Goal: Task Accomplishment & Management: Manage account settings

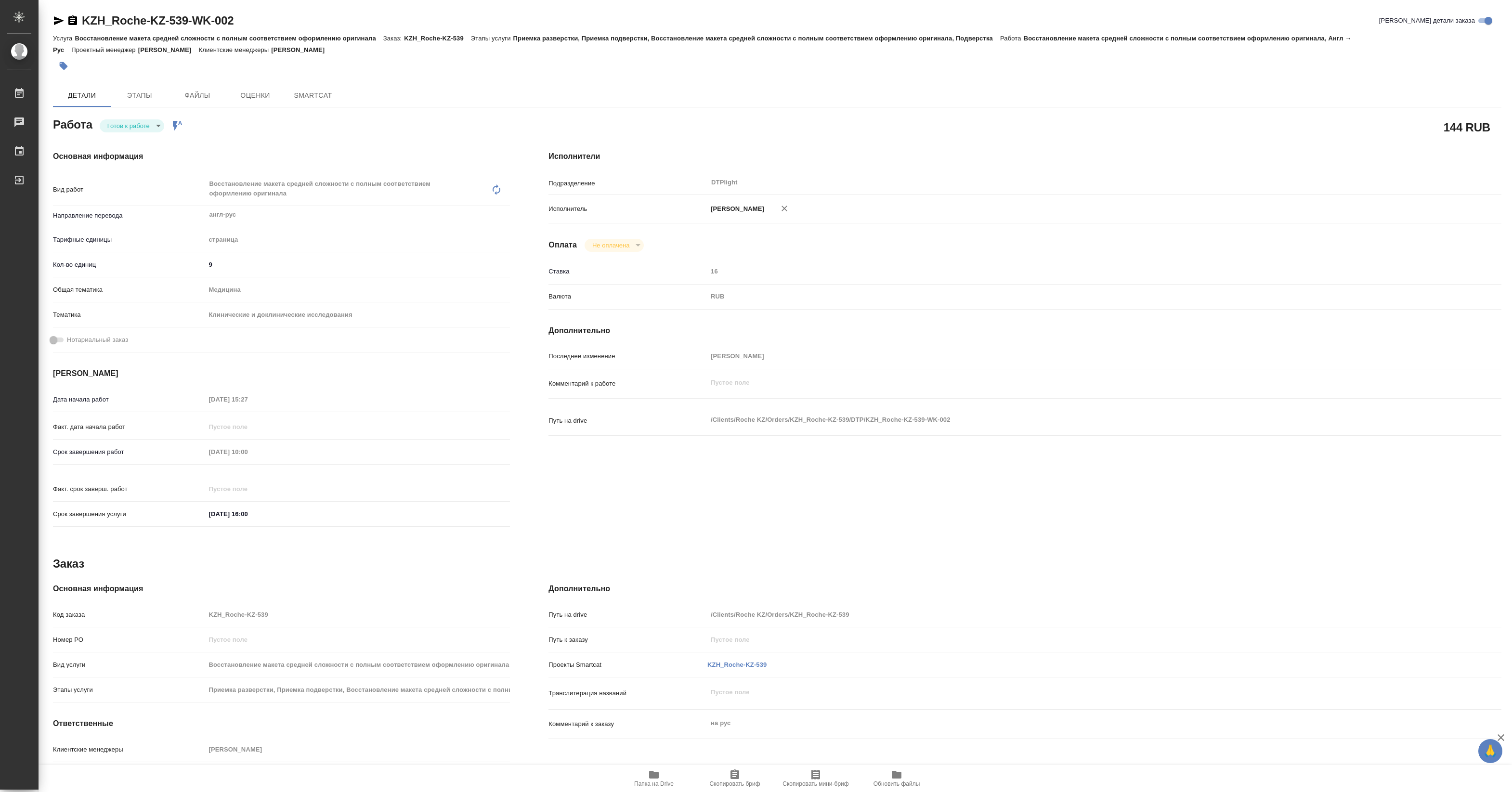
type textarea "x"
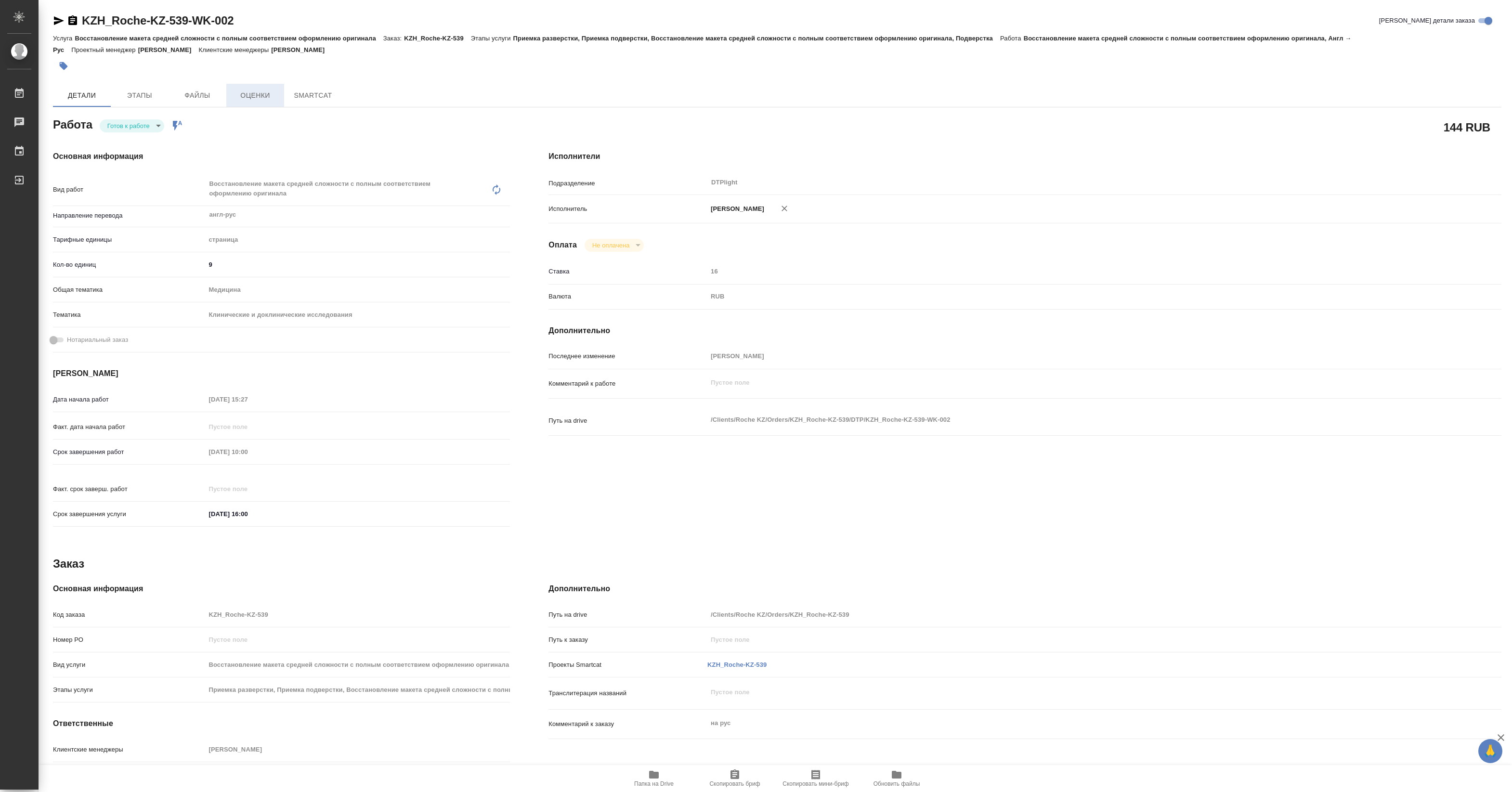
type textarea "x"
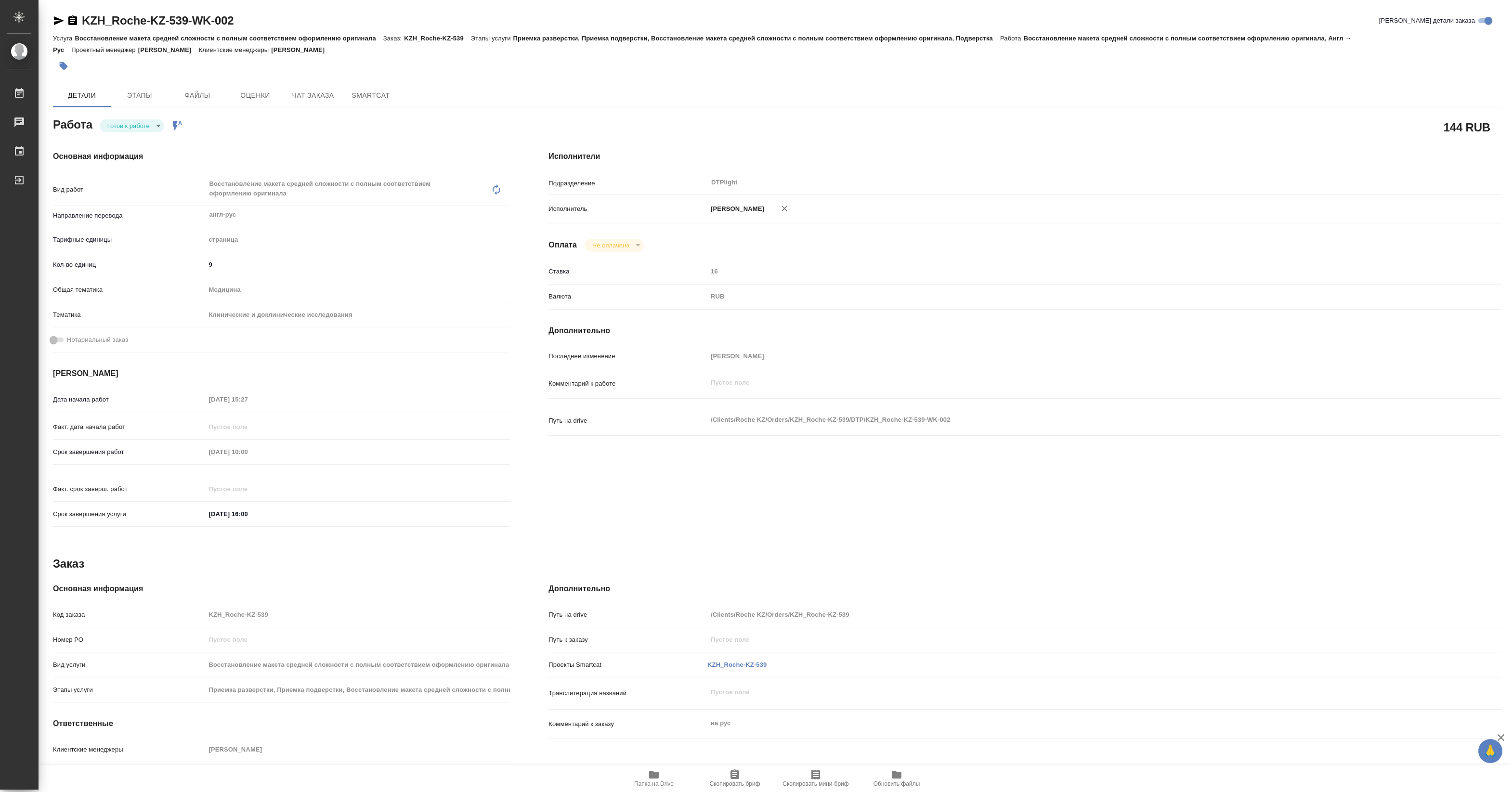
type textarea "x"
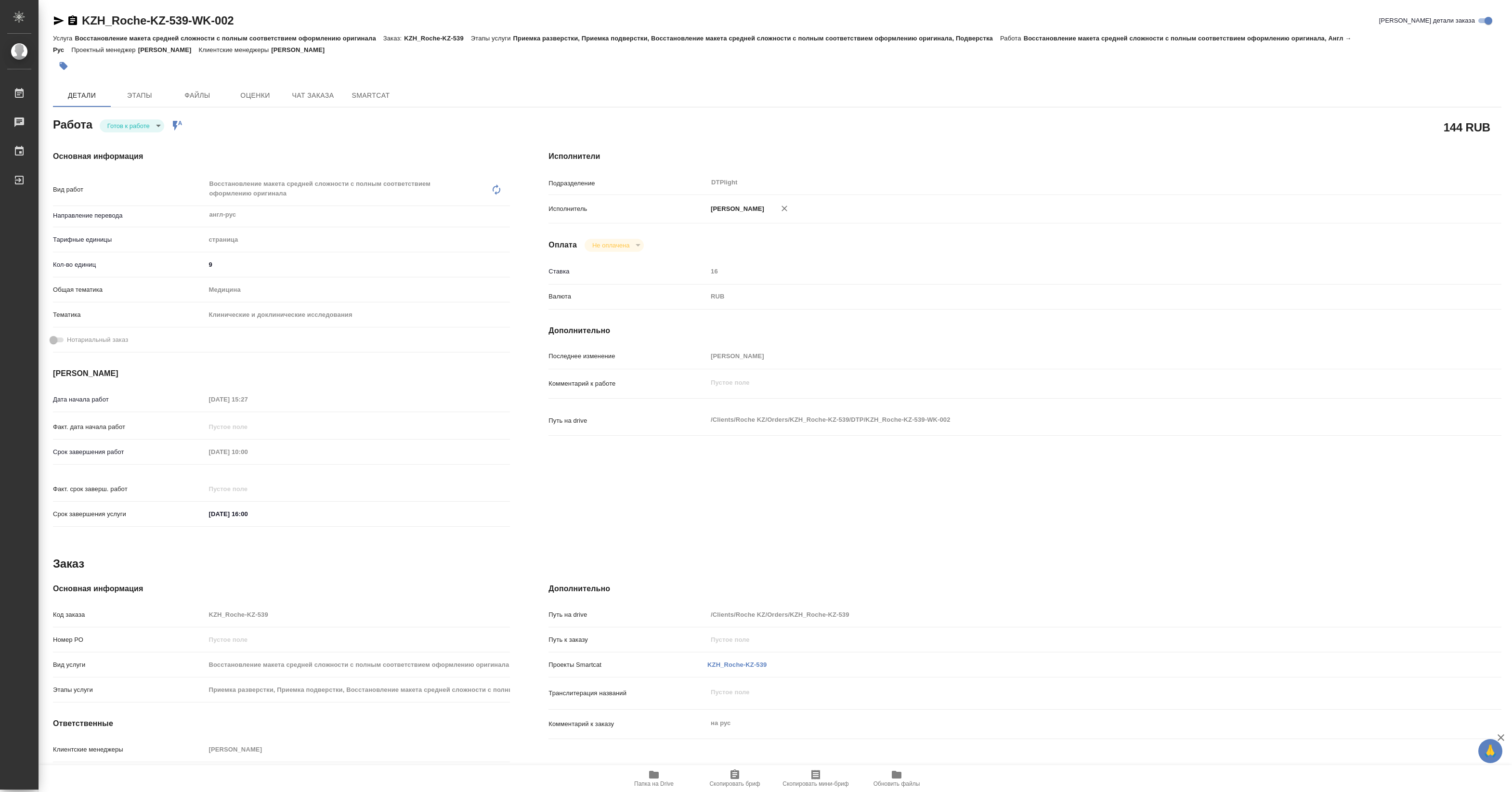
type textarea "x"
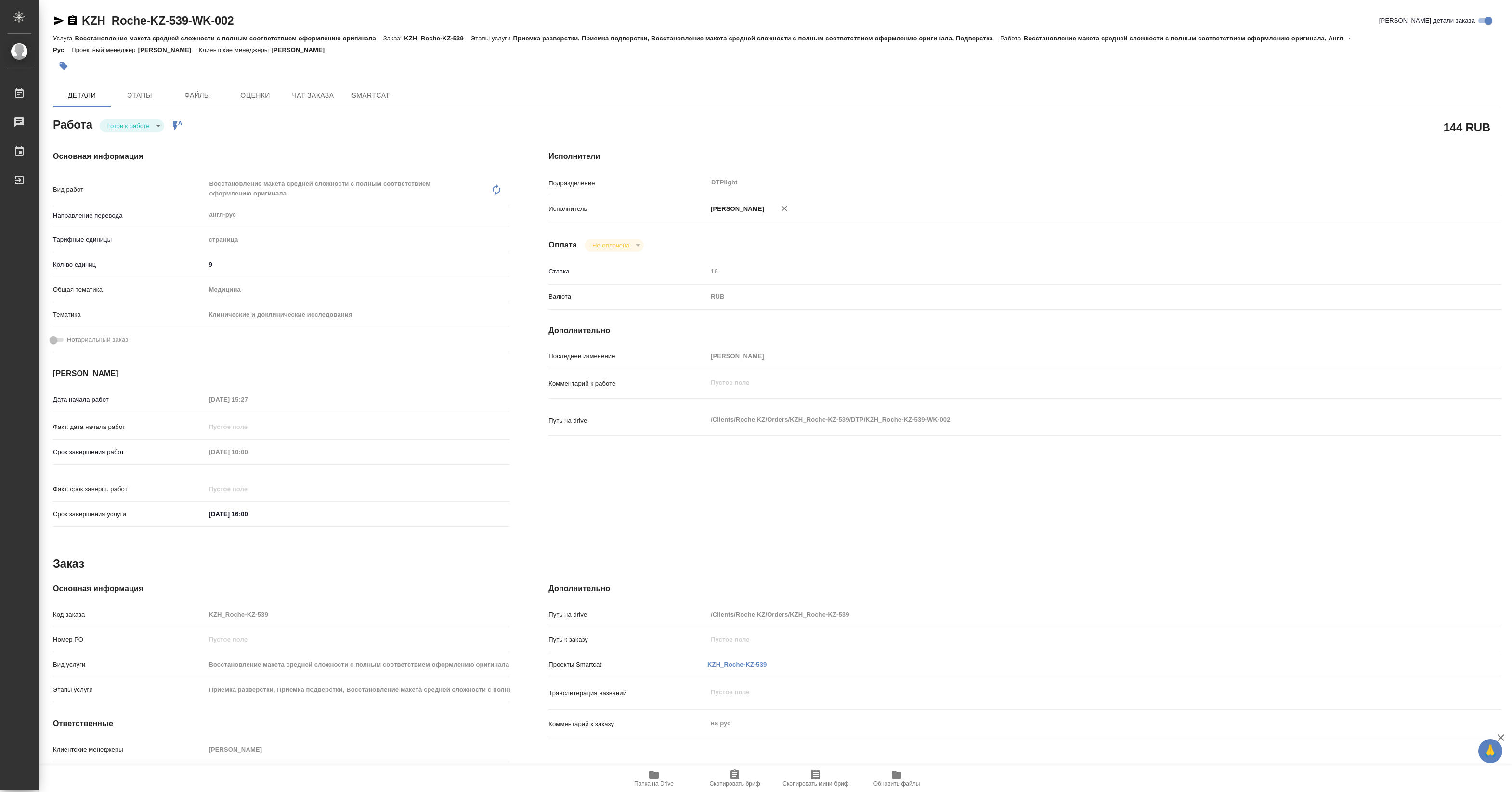
click at [158, 122] on body "🙏 .cls-1 fill:#fff; AWATERA [PERSON_NAME] Работы Чаты График Выйти KZH_Roche-KZ…" at bounding box center [756, 396] width 1512 height 792
click at [136, 122] on button "В работе" at bounding box center [123, 125] width 32 height 10
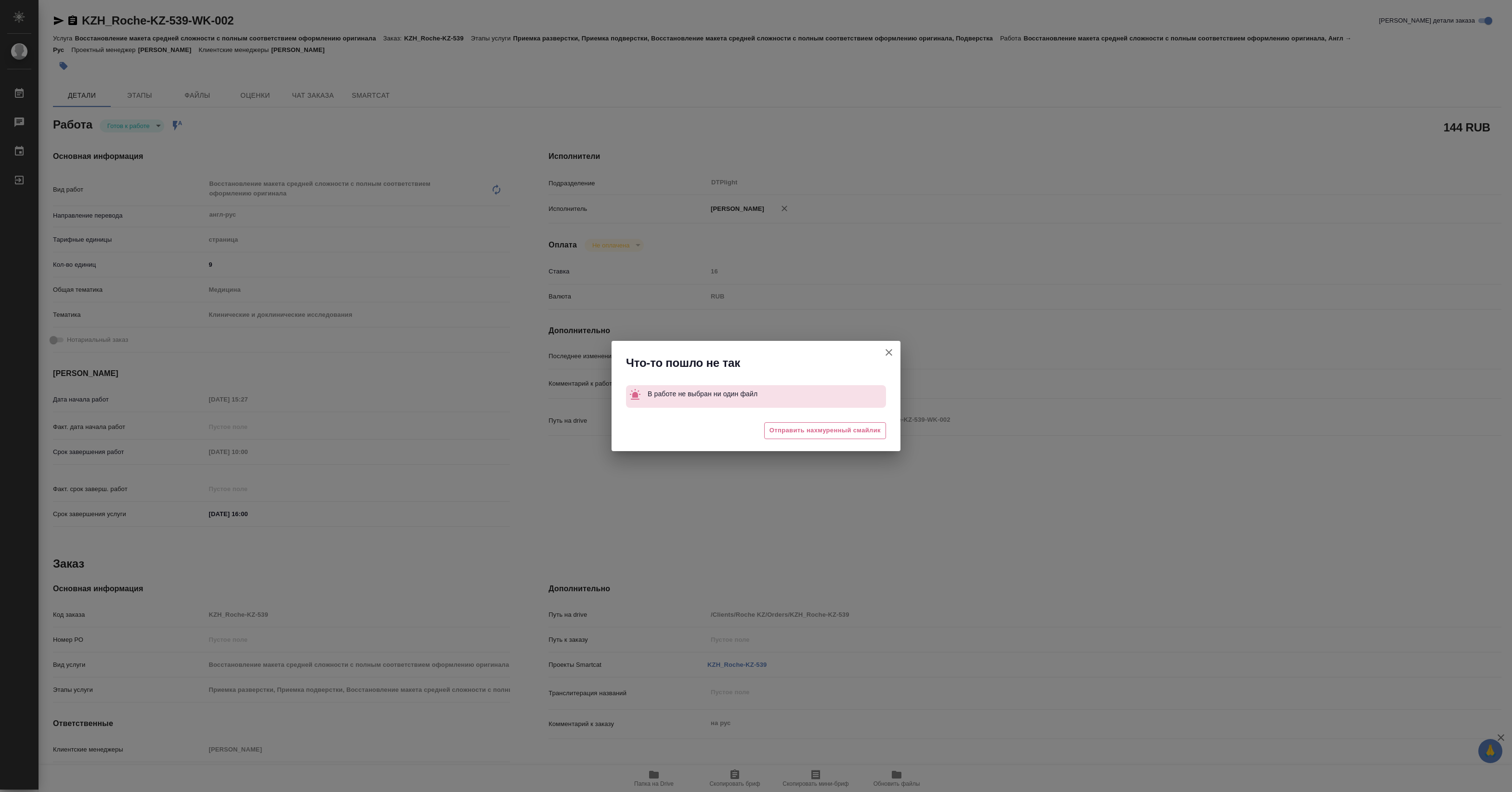
type textarea "x"
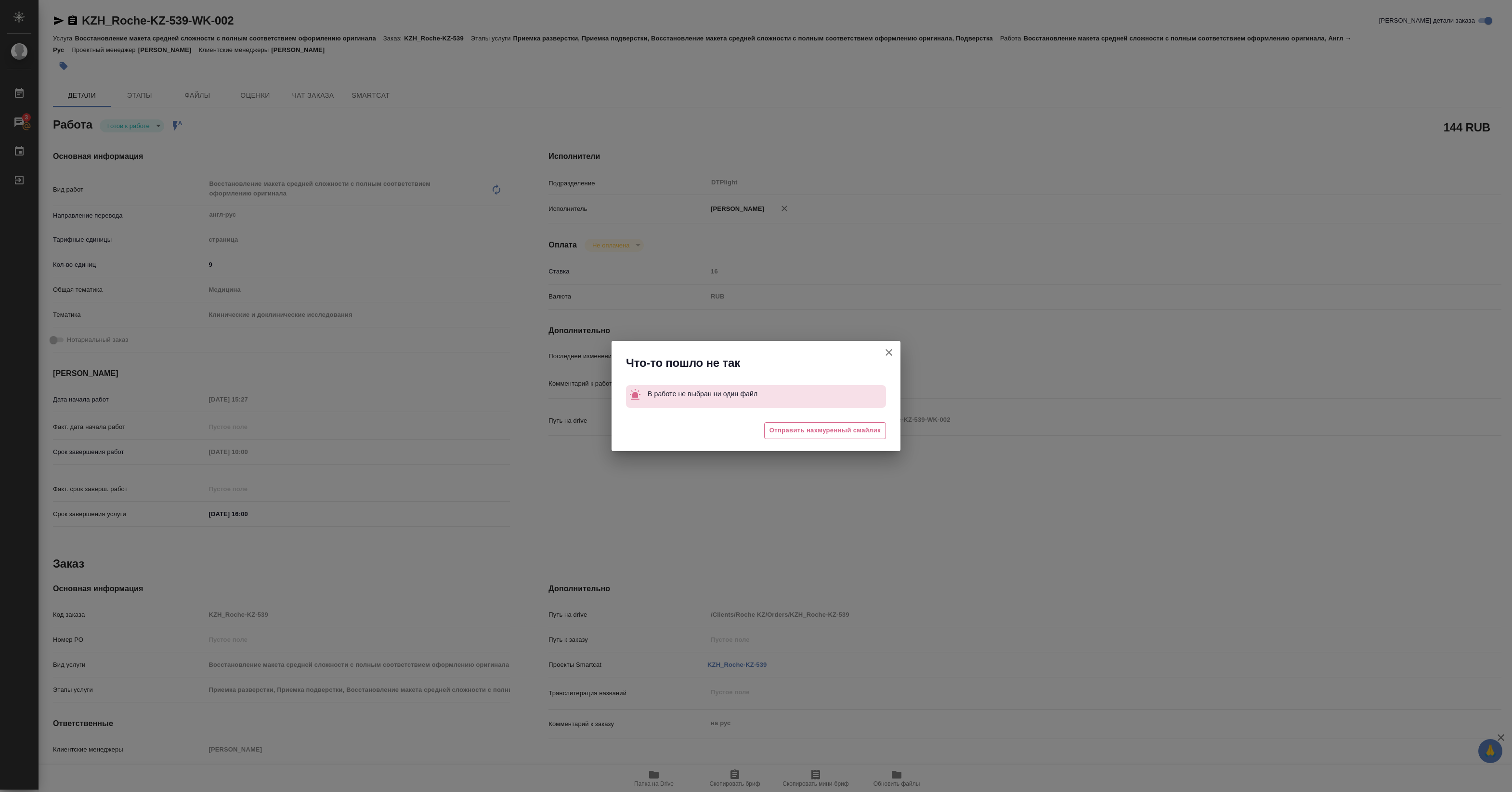
click at [166, 13] on div "Что-то пошло не так В работе не выбран ни один файл 😔 Отправить нахмуренный сма…" at bounding box center [756, 396] width 1512 height 792
type textarea "x"
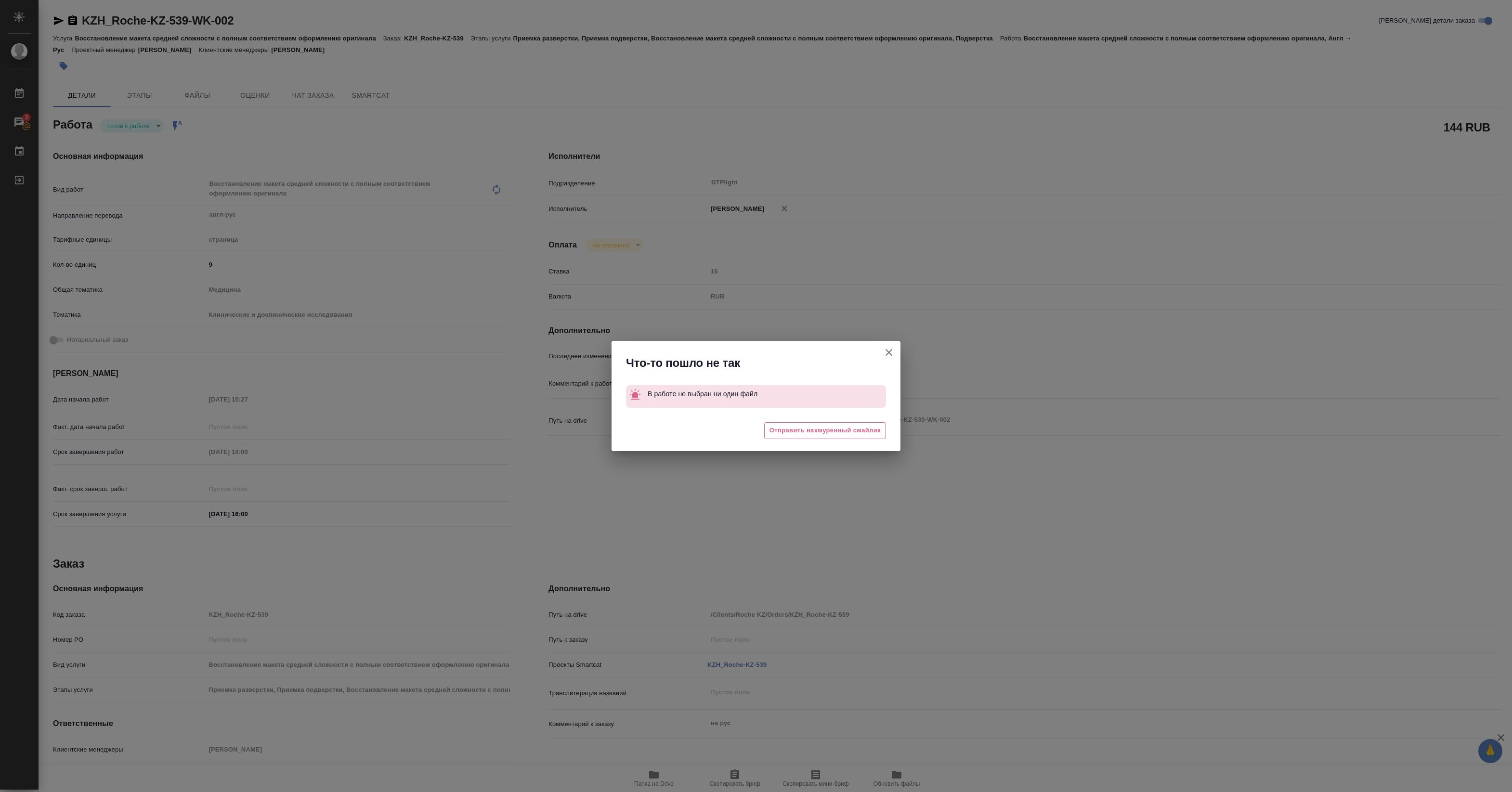
type textarea "x"
click at [421, 150] on div "Что-то пошло не так В работе не выбран ни один файл 😔 Отправить нахмуренный сма…" at bounding box center [756, 396] width 1512 height 792
click at [893, 348] on icon "button" at bounding box center [889, 352] width 11 height 11
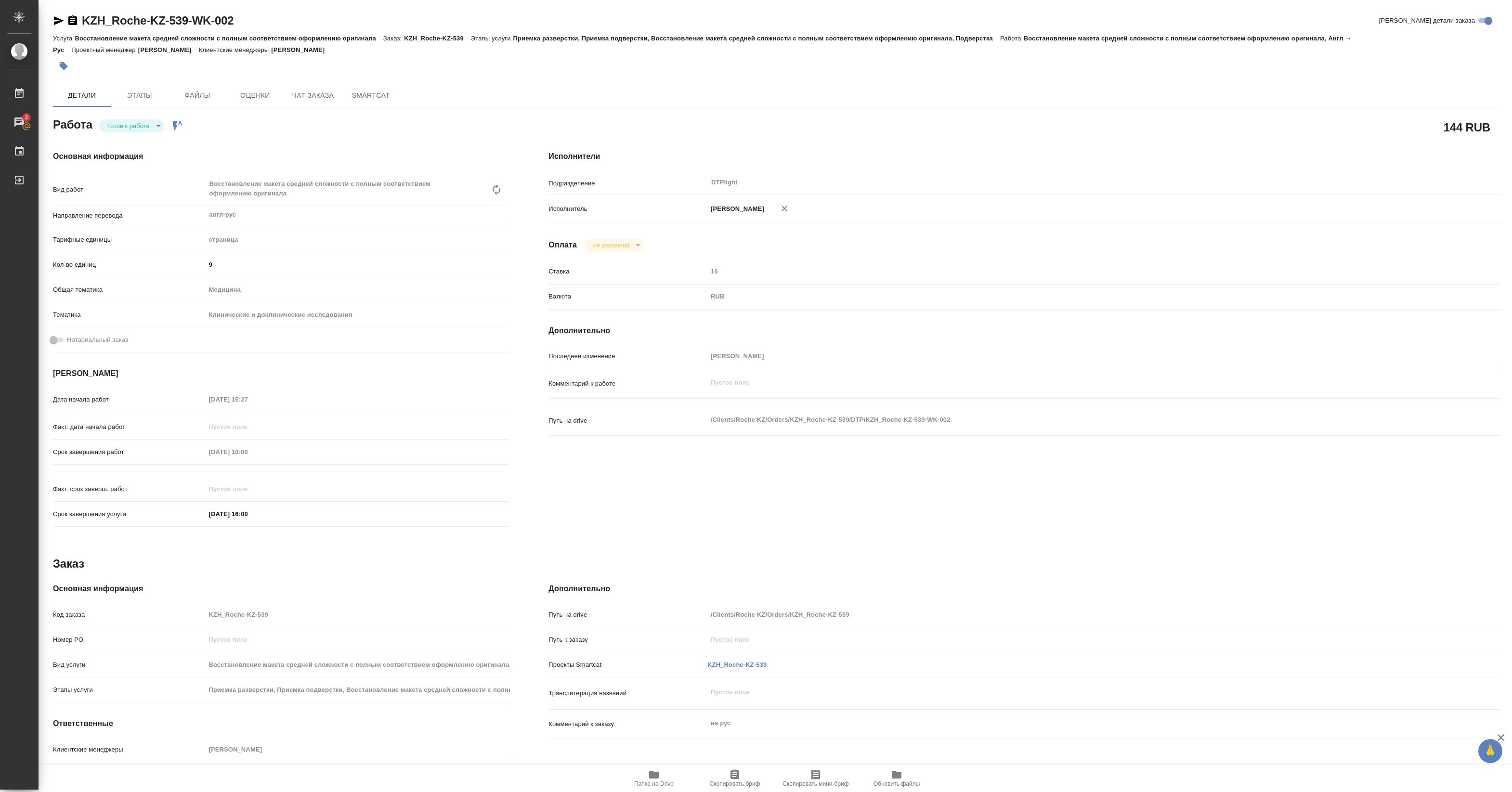
type textarea "x"
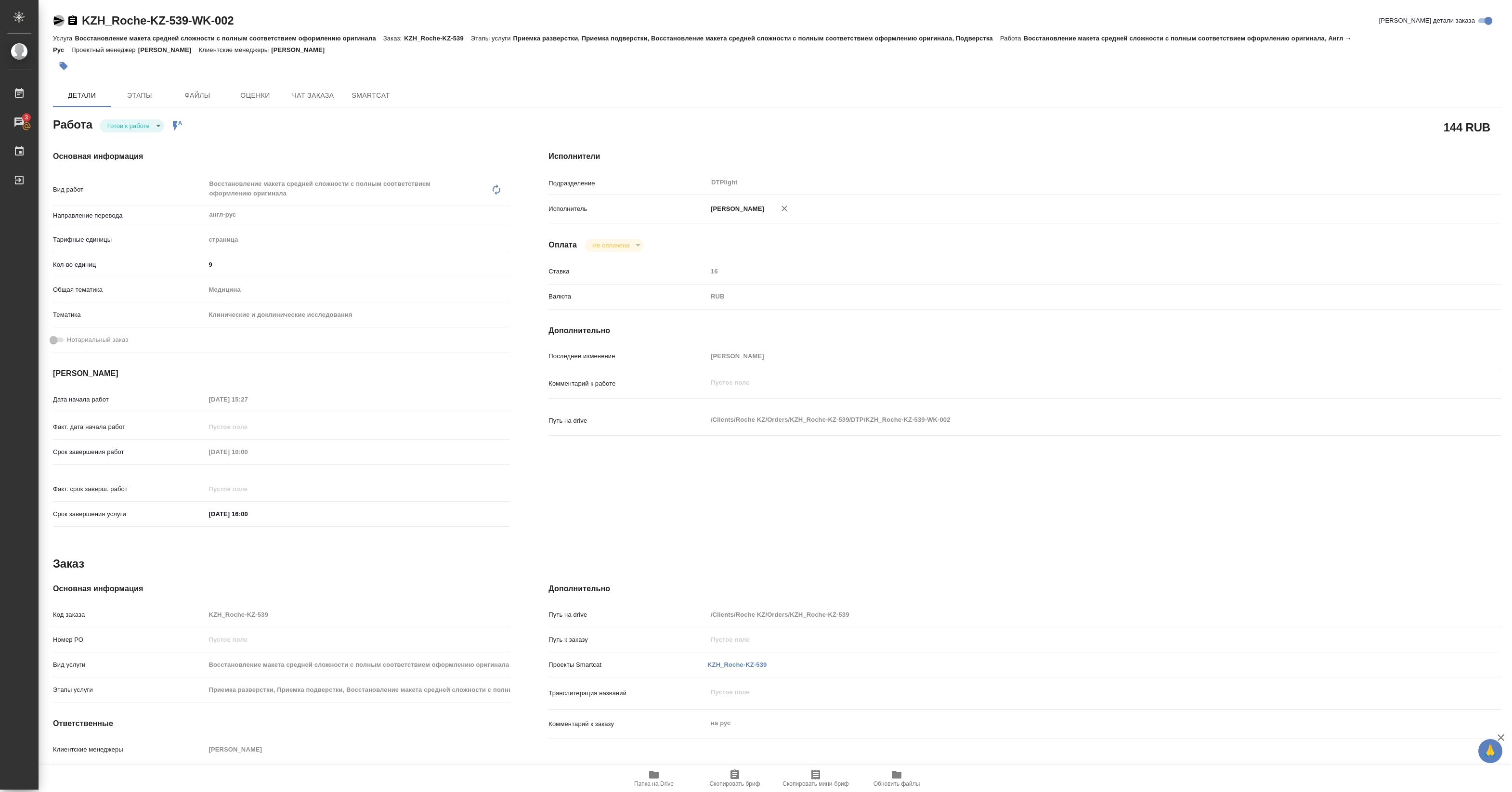
click at [56, 22] on icon "button" at bounding box center [59, 20] width 10 height 9
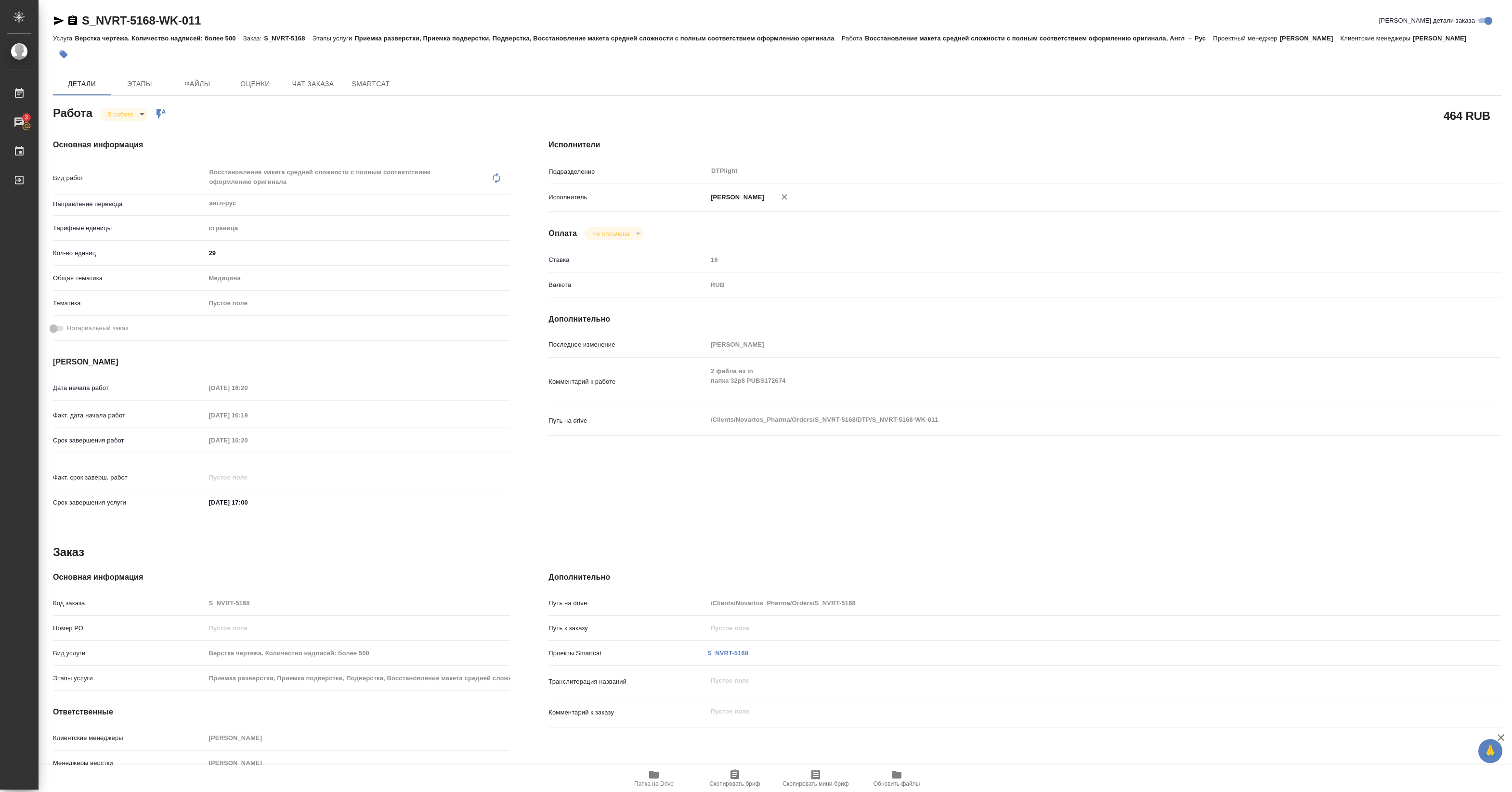
click at [663, 788] on button "Папка на Drive" at bounding box center [654, 778] width 81 height 27
click at [131, 111] on body "🙏 .cls-1 fill:#fff; AWATERA Pankina Anna Работы 3 Чаты График Выйти S_NVRT-5168…" at bounding box center [756, 396] width 1512 height 792
click at [125, 128] on button "Выполнен" at bounding box center [125, 130] width 36 height 10
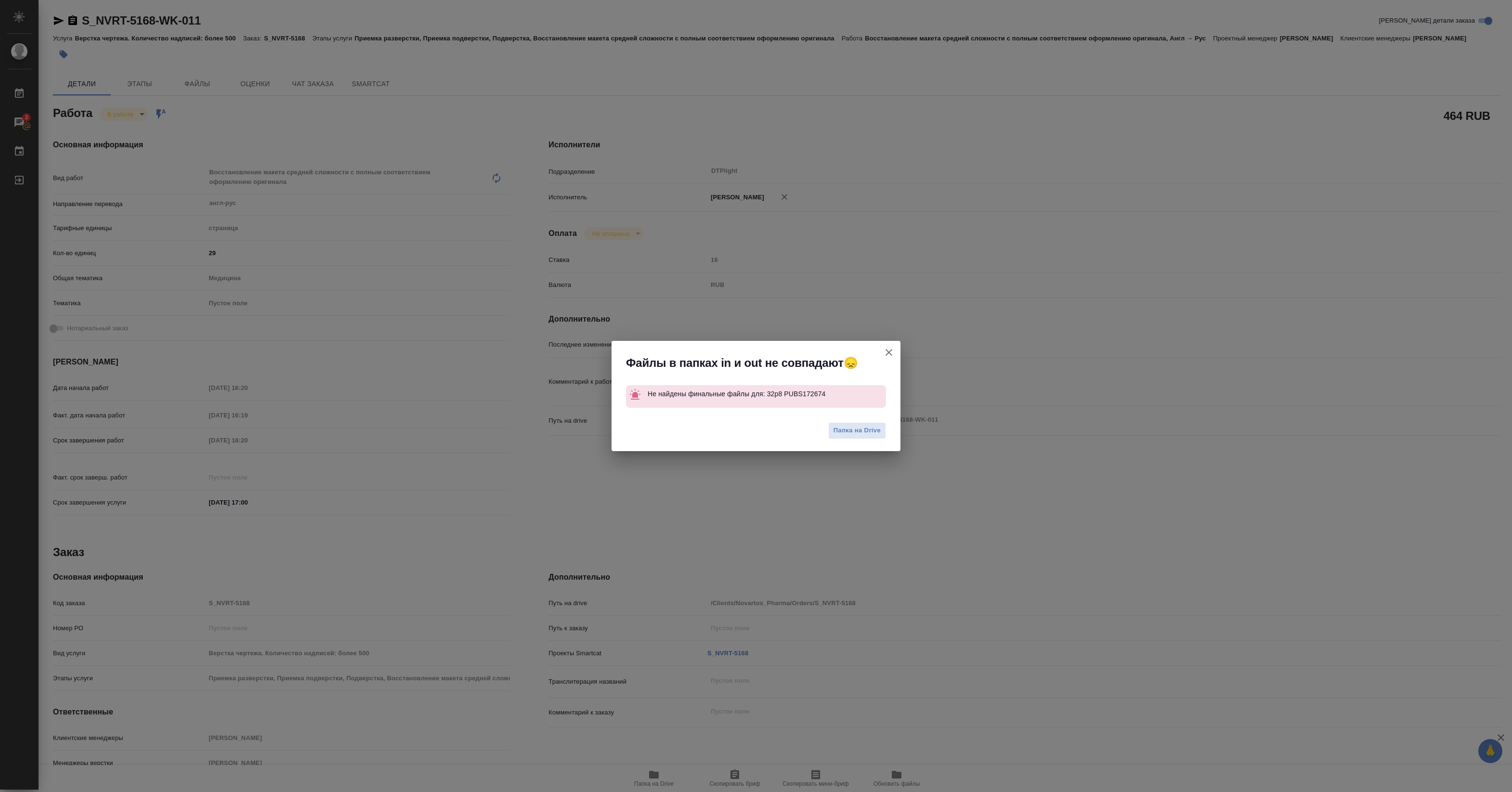
type textarea "x"
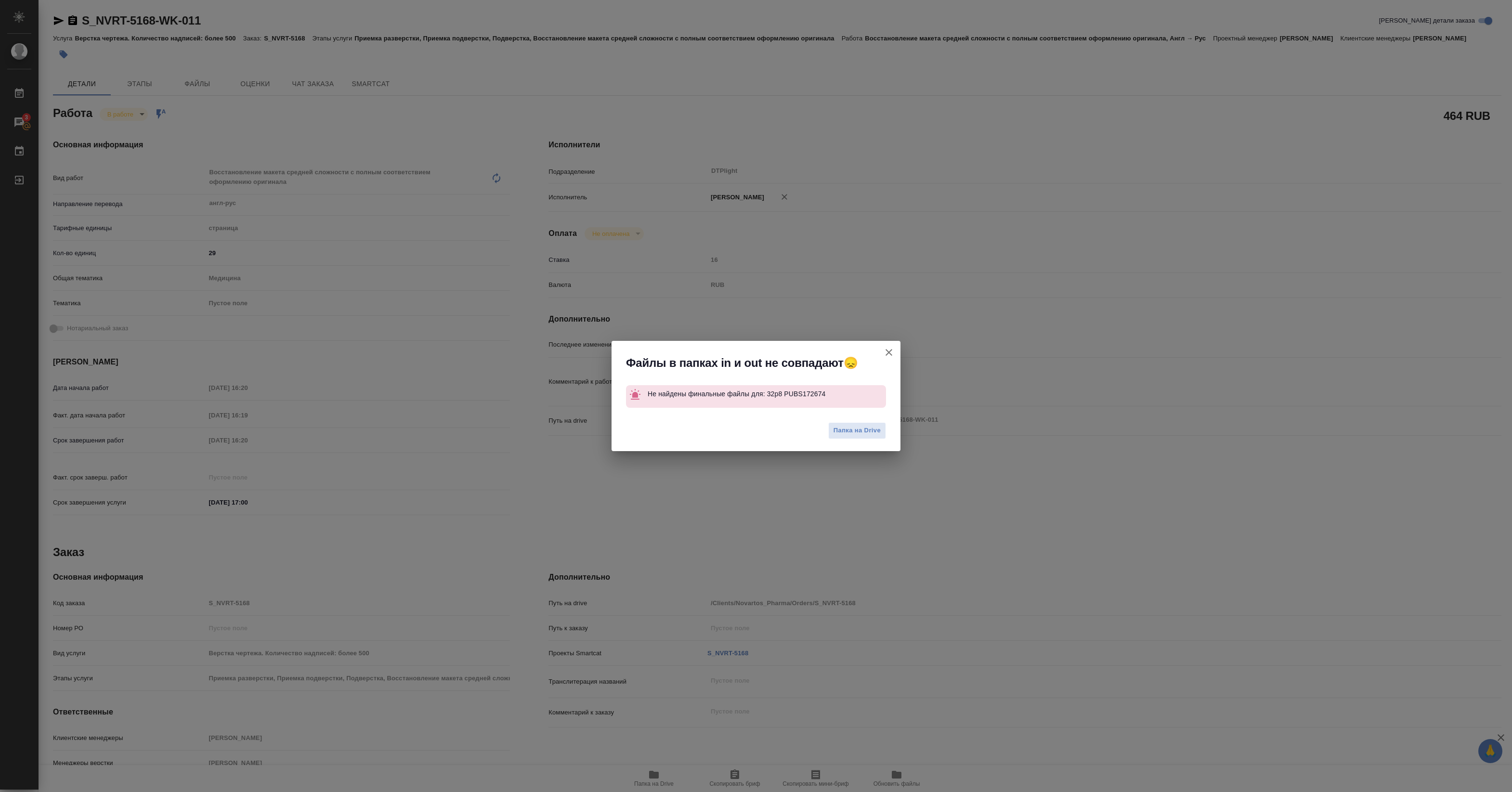
type textarea "x"
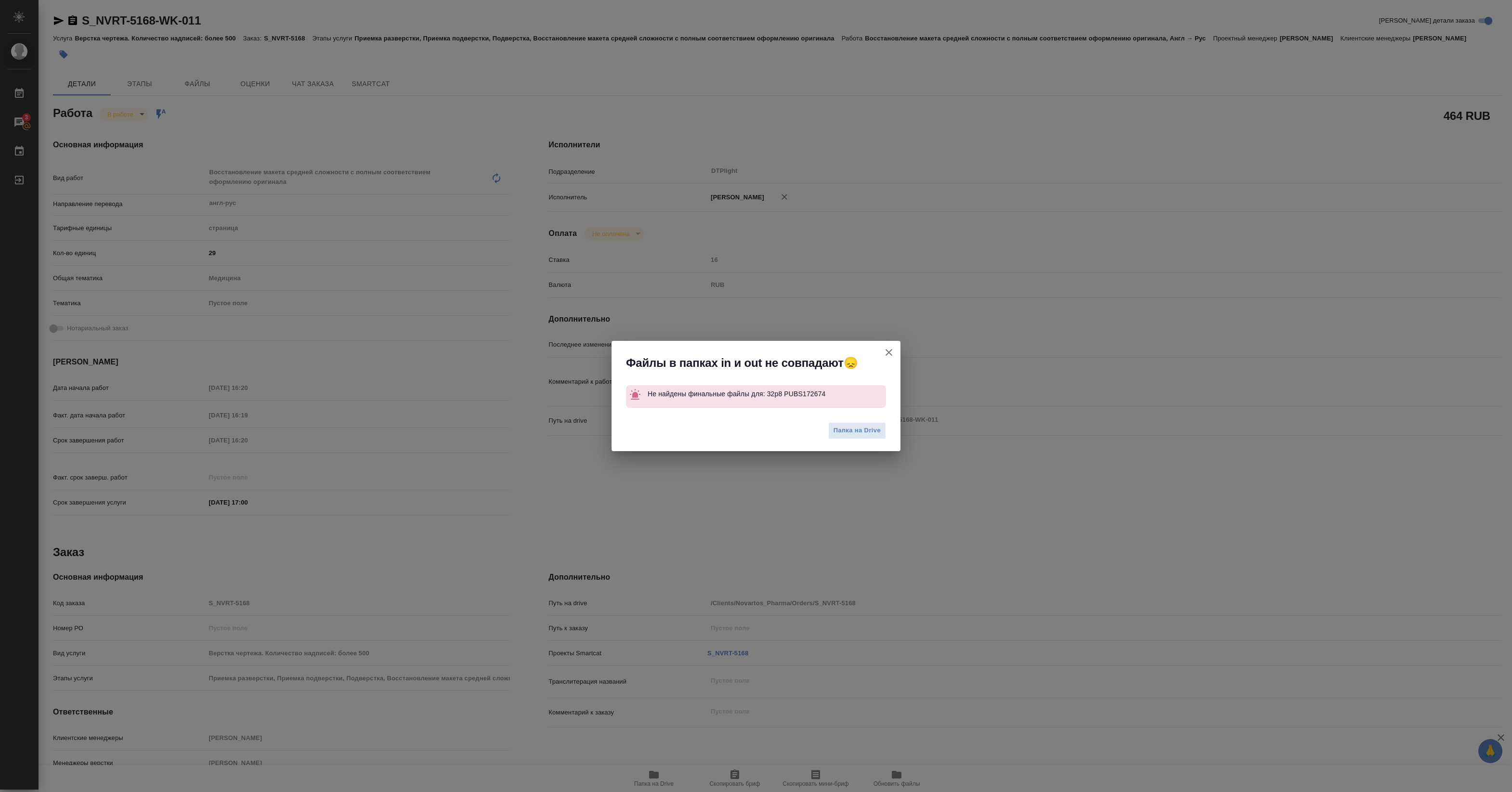
type textarea "x"
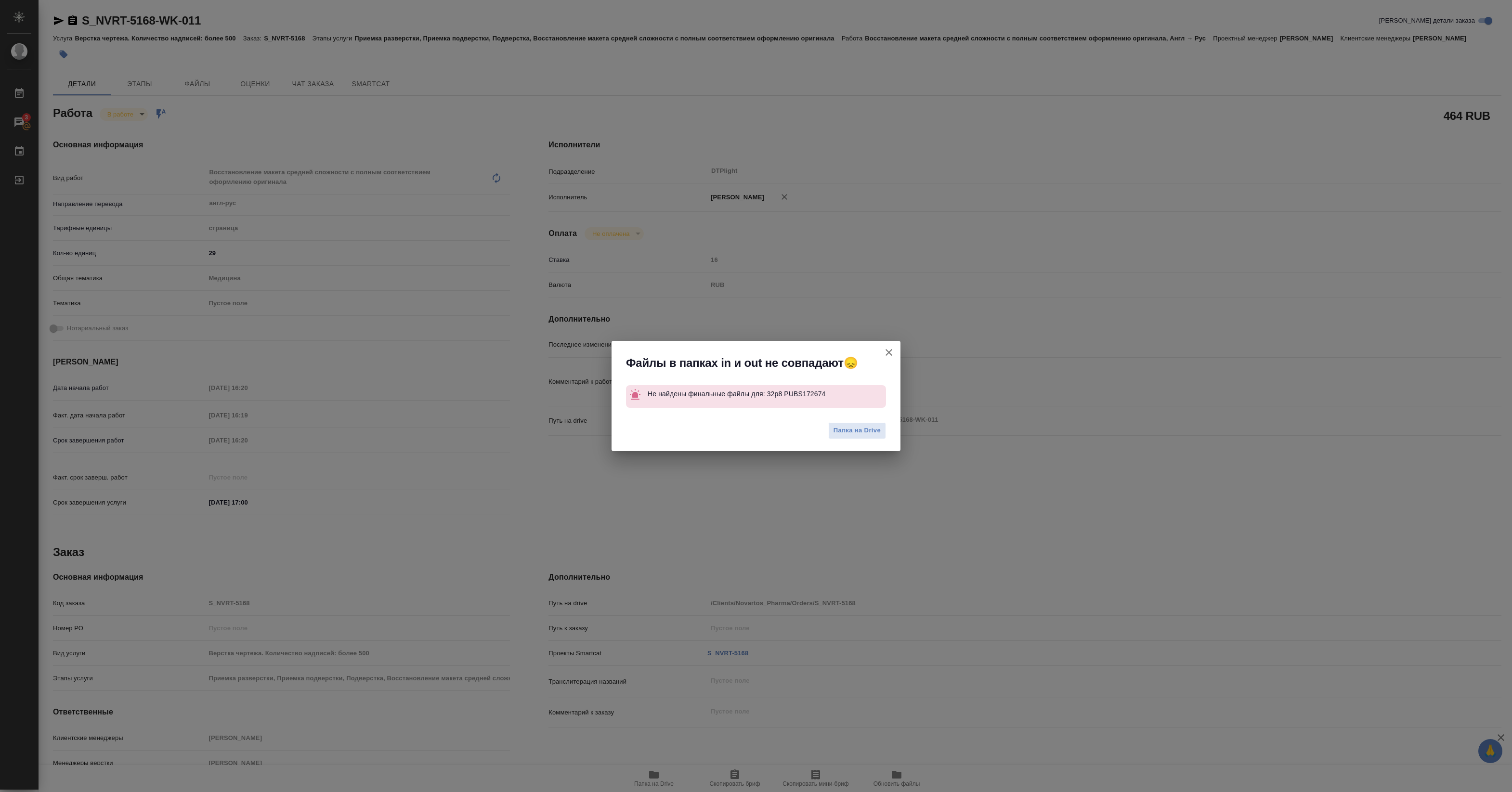
type textarea "x"
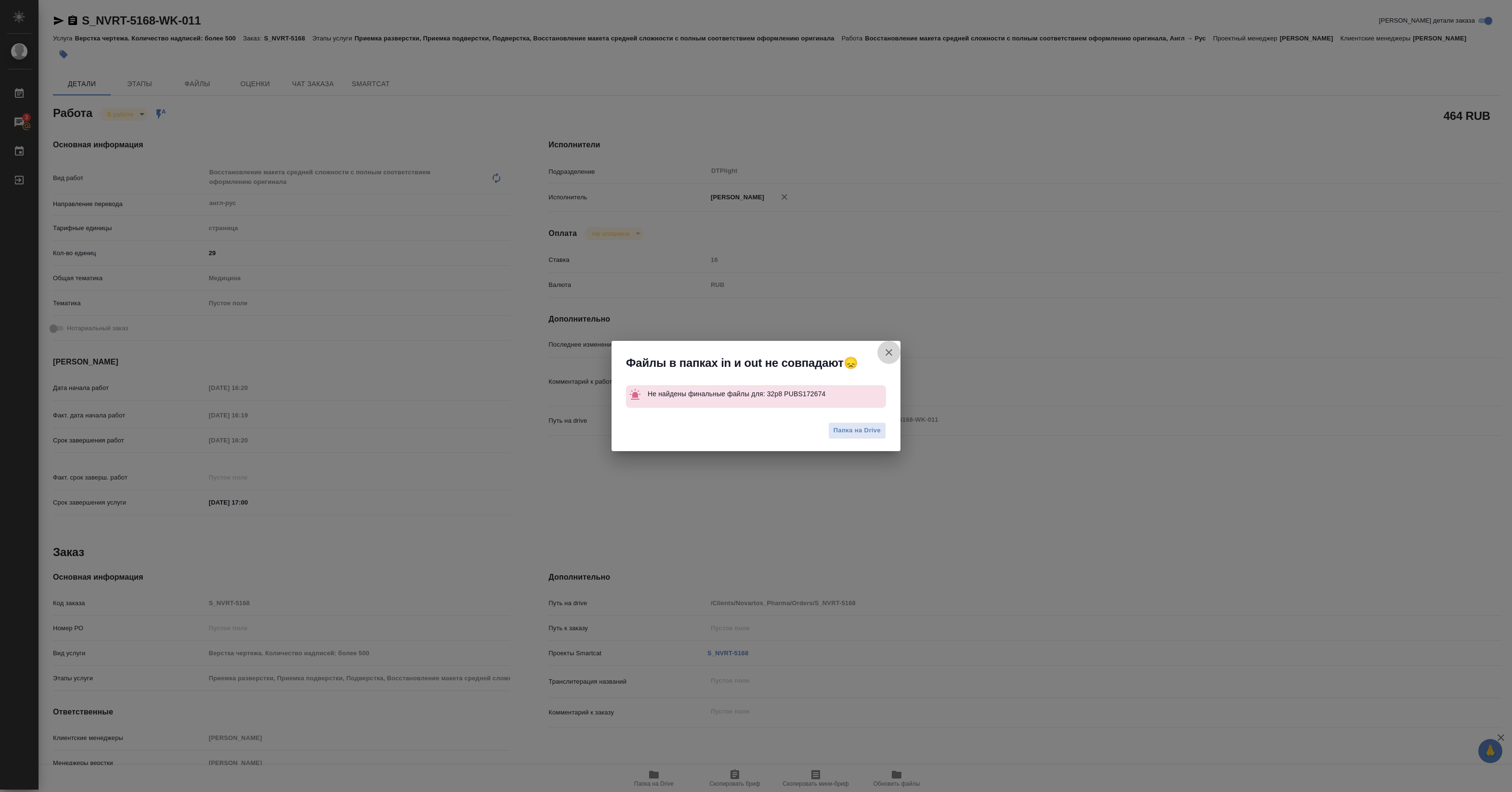
click at [884, 352] on button "[PERSON_NAME] детали заказа" at bounding box center [888, 352] width 23 height 23
type textarea "x"
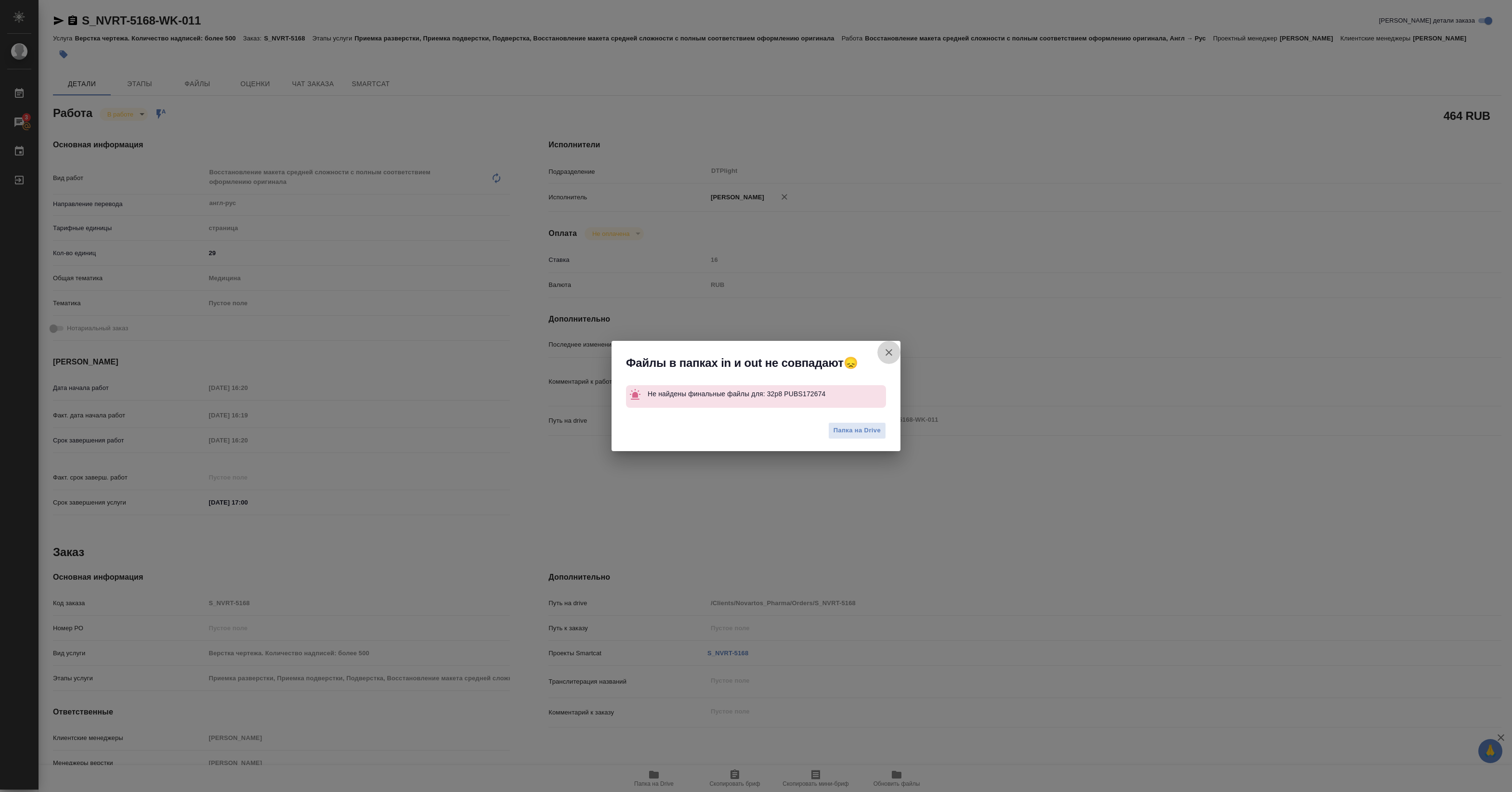
type textarea "x"
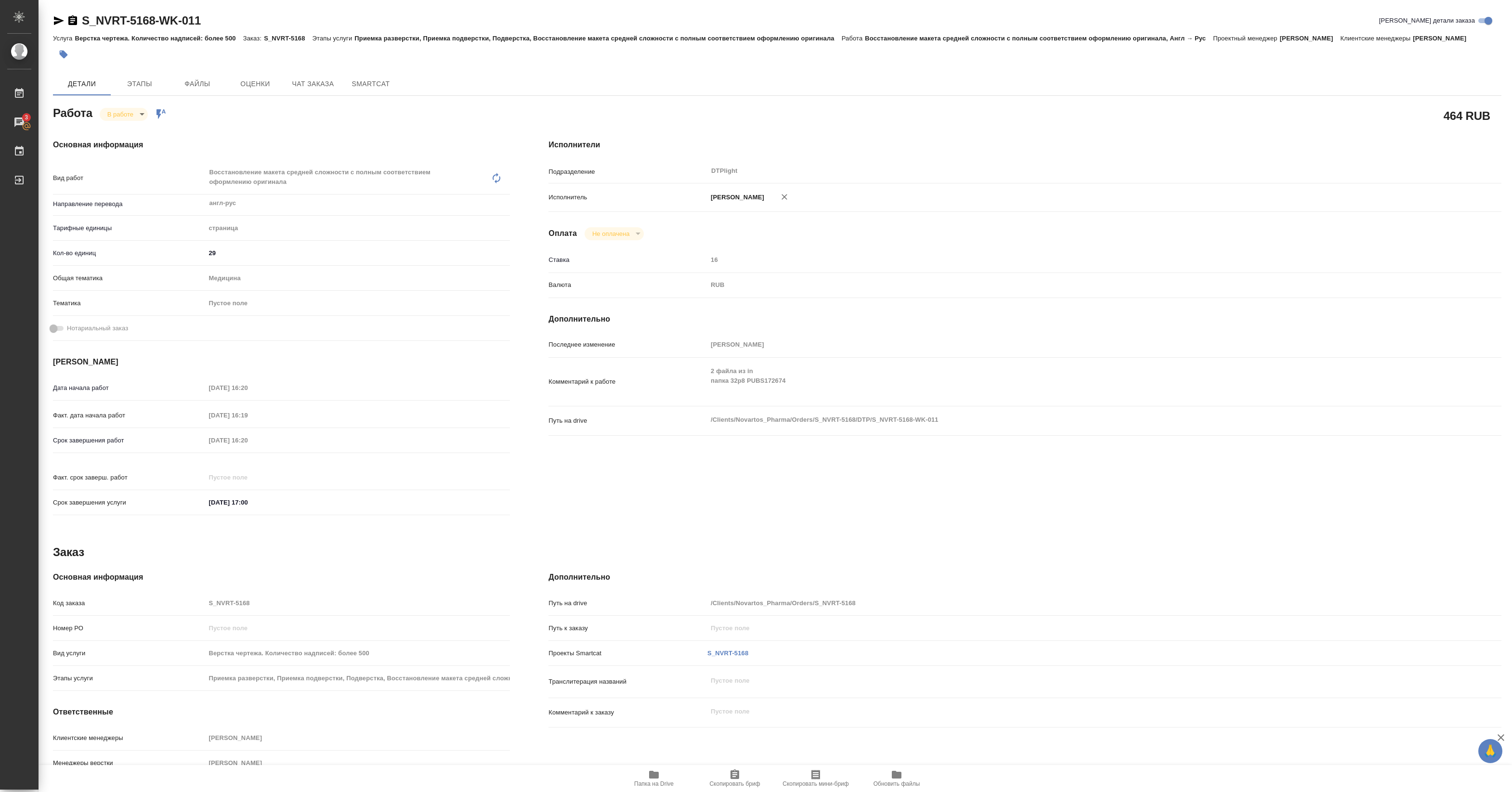
click at [143, 119] on body "🙏 .cls-1 fill:#fff; AWATERA Pankina Anna Работы 3 Чаты График Выйти S_NVRT-5168…" at bounding box center [756, 396] width 1512 height 792
click at [133, 133] on button "Выполнен" at bounding box center [125, 130] width 36 height 10
type textarea "x"
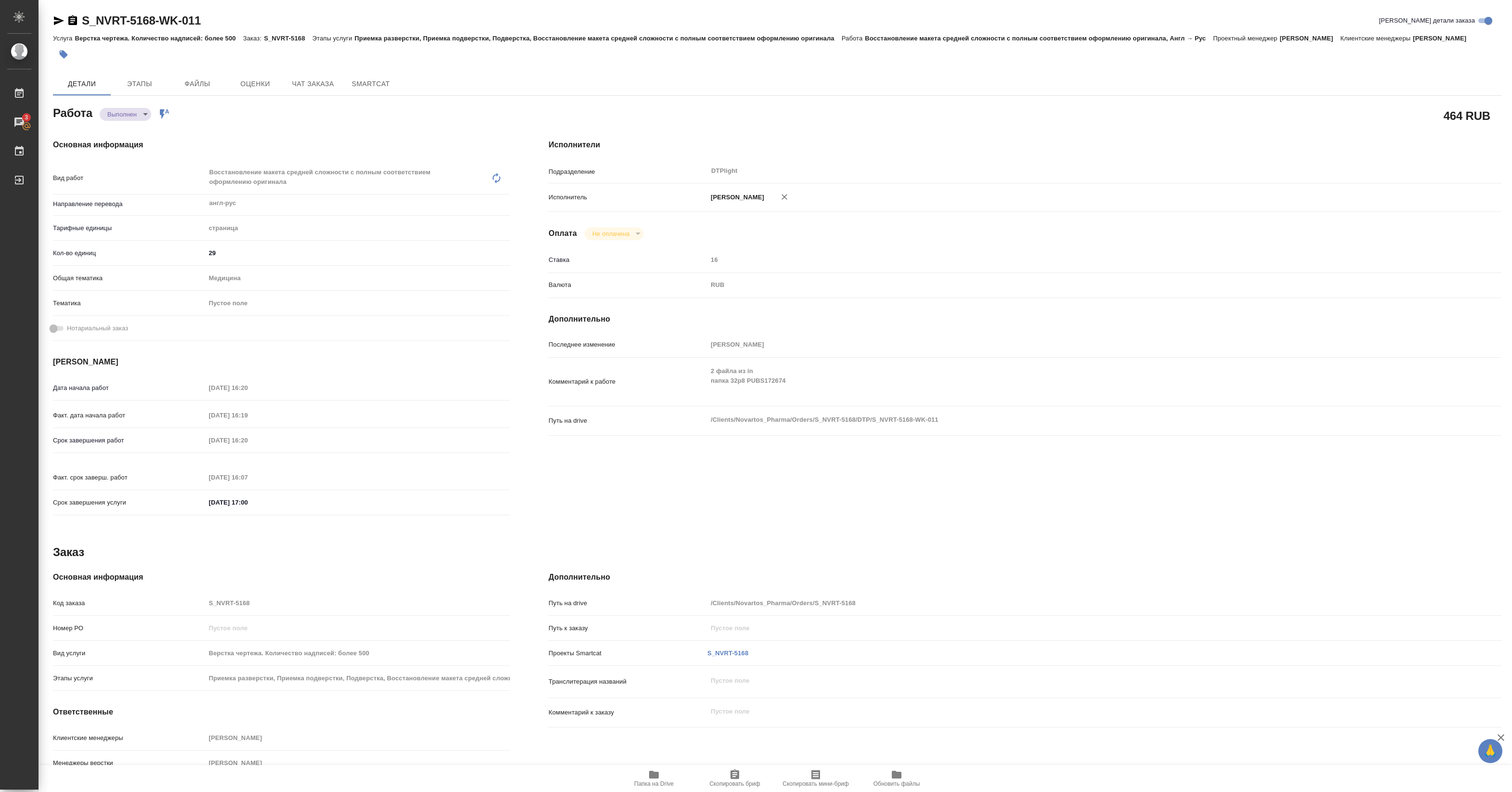
type textarea "x"
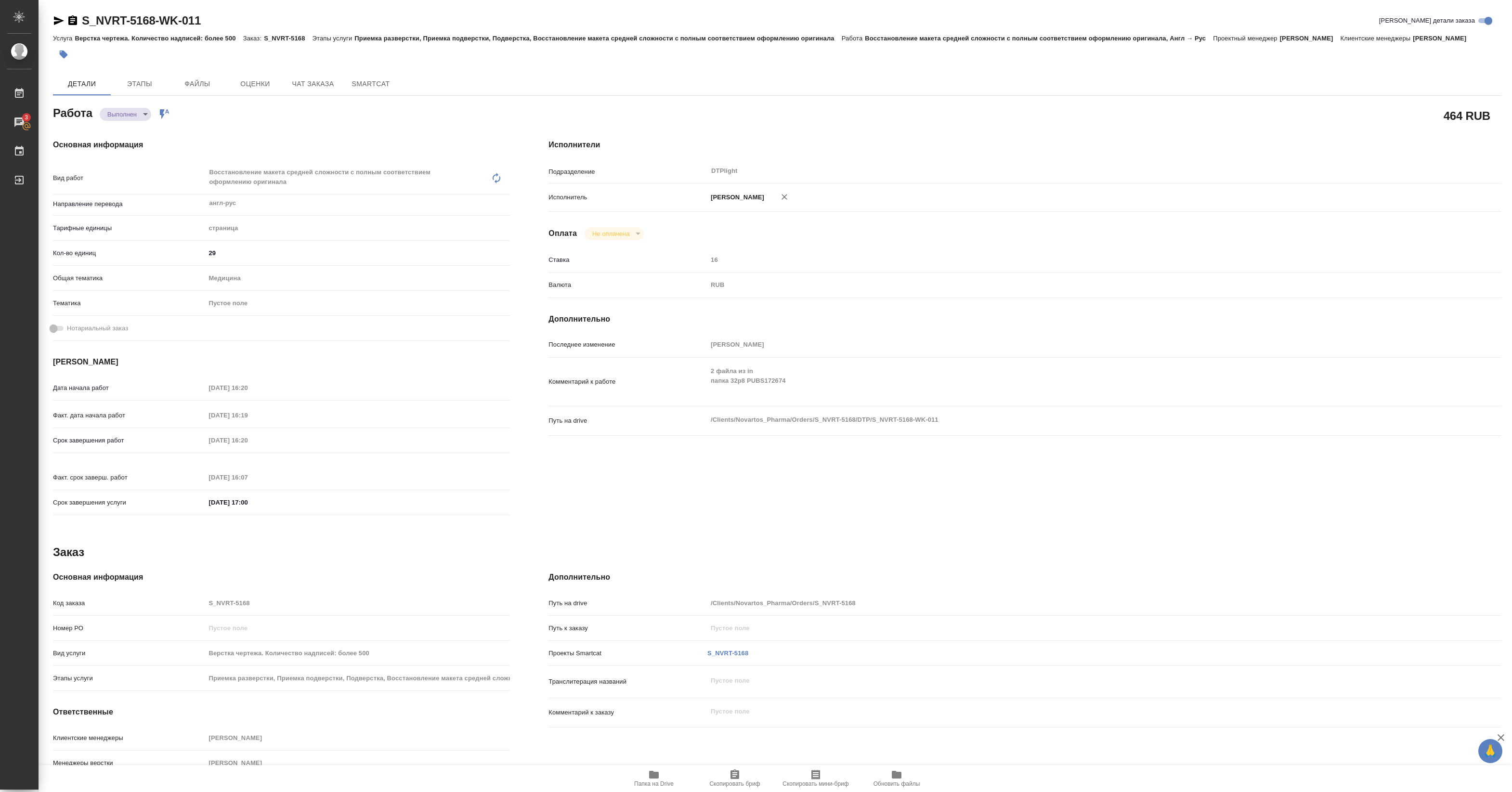
type textarea "x"
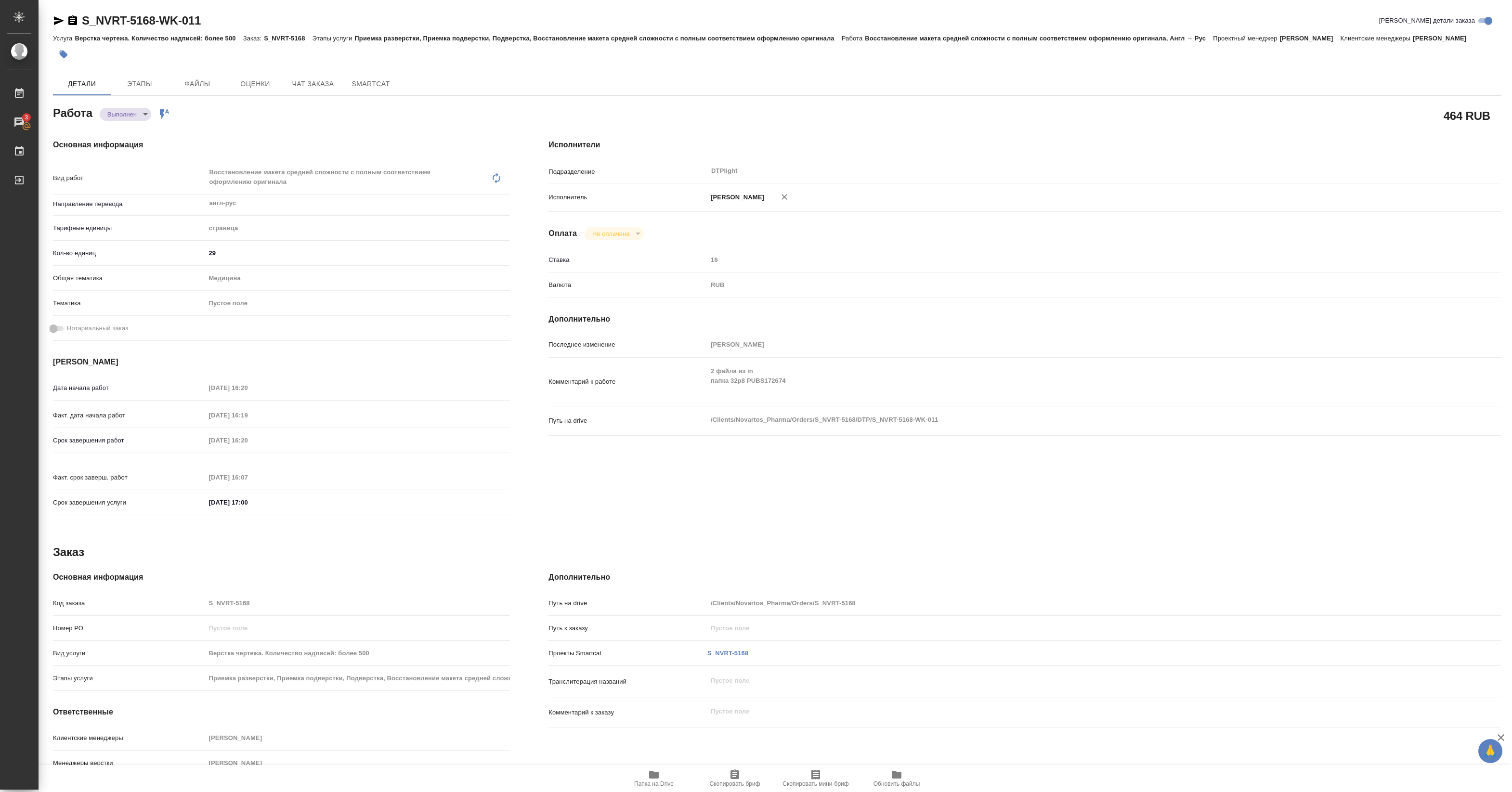
type textarea "x"
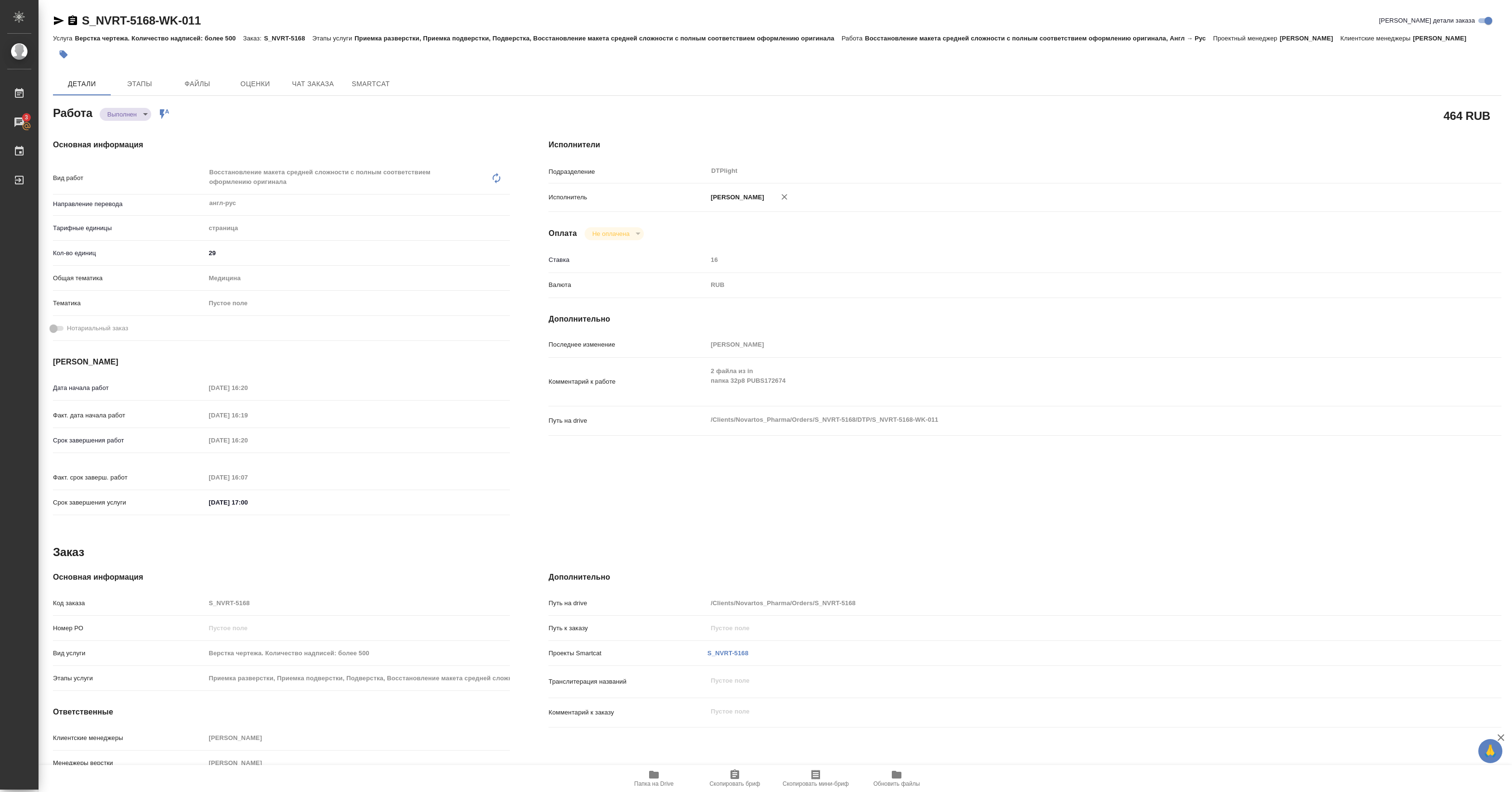
type textarea "x"
drag, startPoint x: 82, startPoint y: 29, endPoint x: 220, endPoint y: 20, distance: 138.3
click at [220, 20] on div "S_NVRT-5168-WK-011 Кратко детали заказа" at bounding box center [778, 23] width 1449 height 19
copy link "S_NVRT-5168-WK-011"
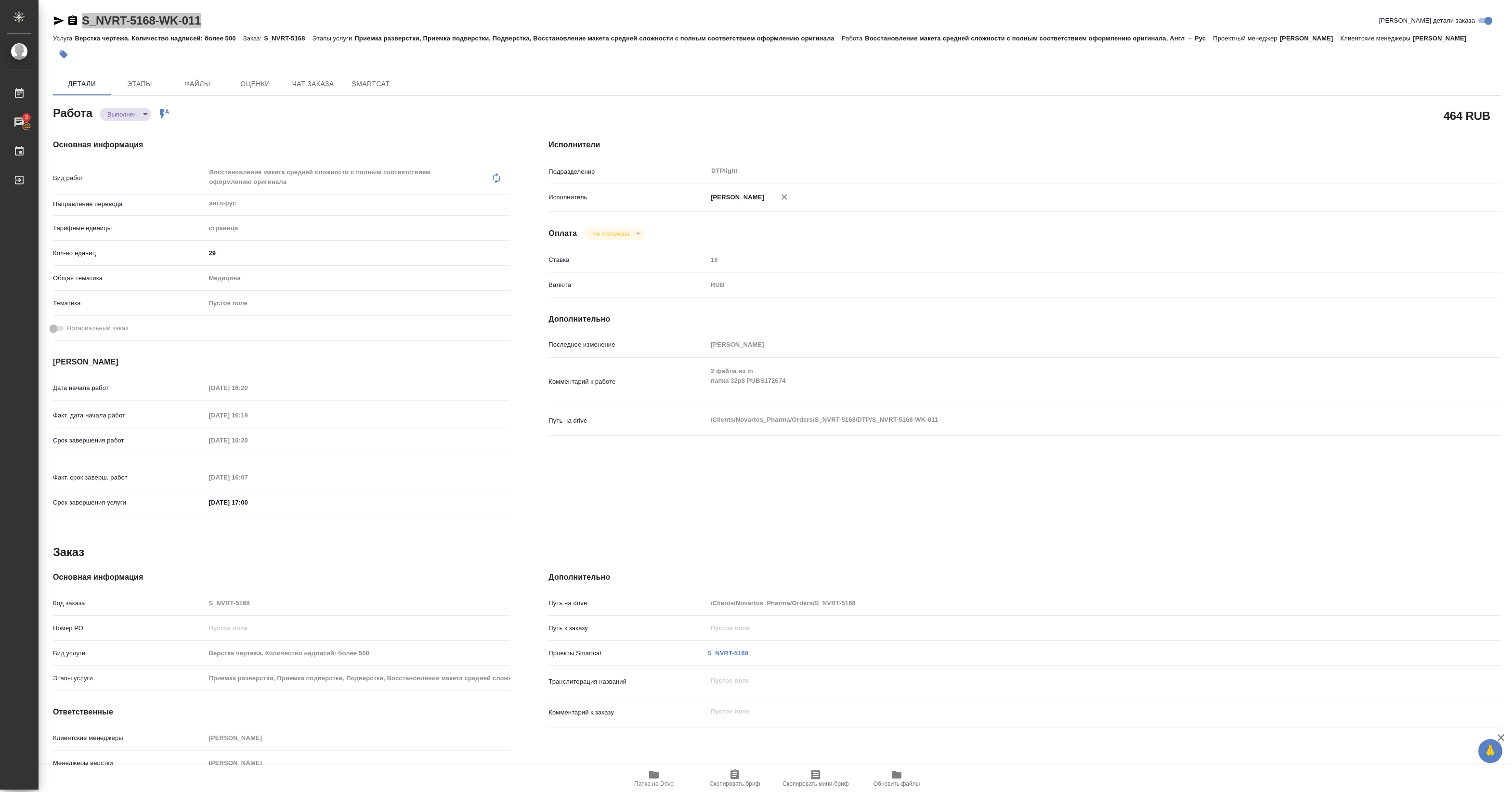
type textarea "x"
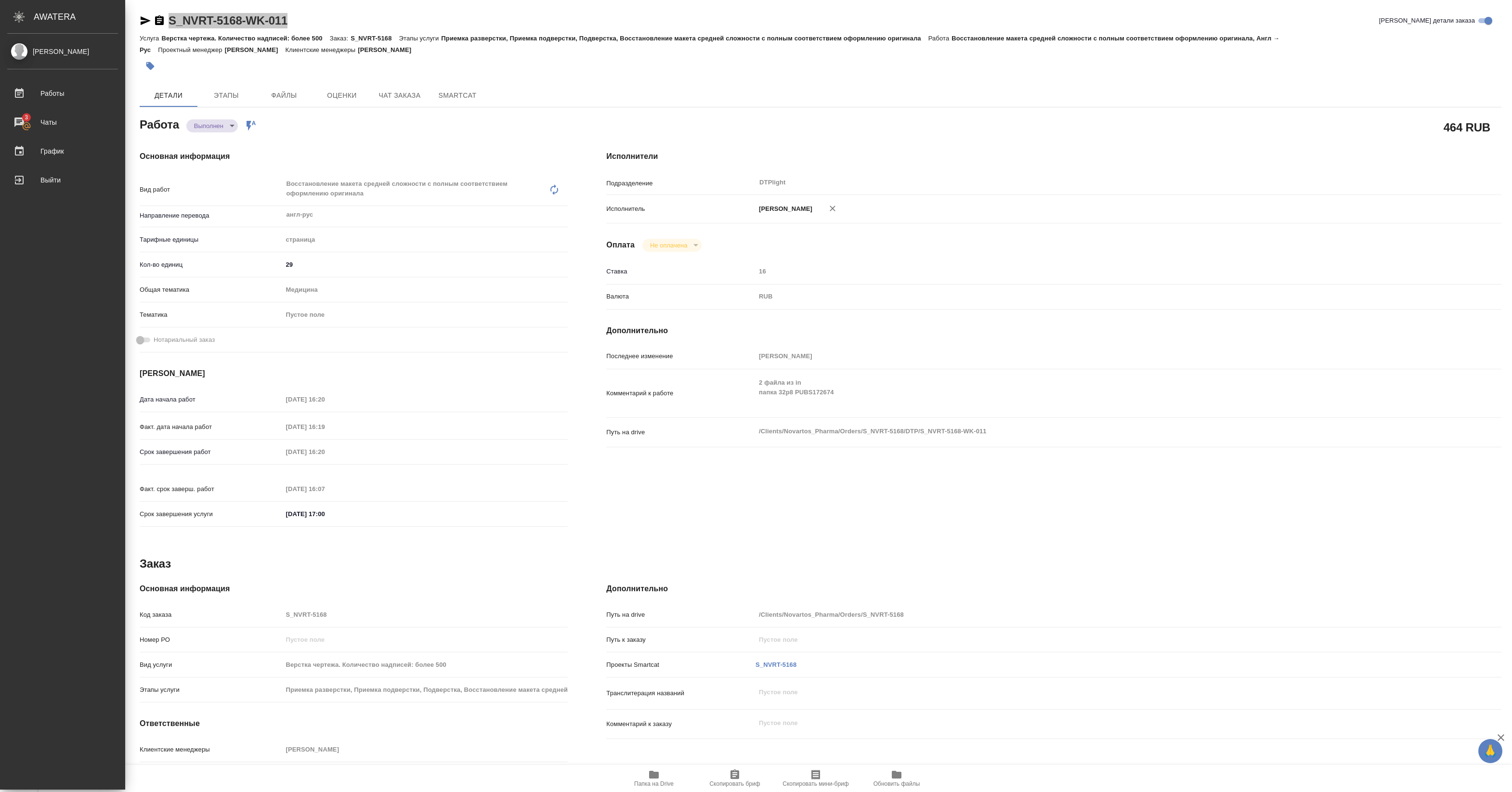
type textarea "x"
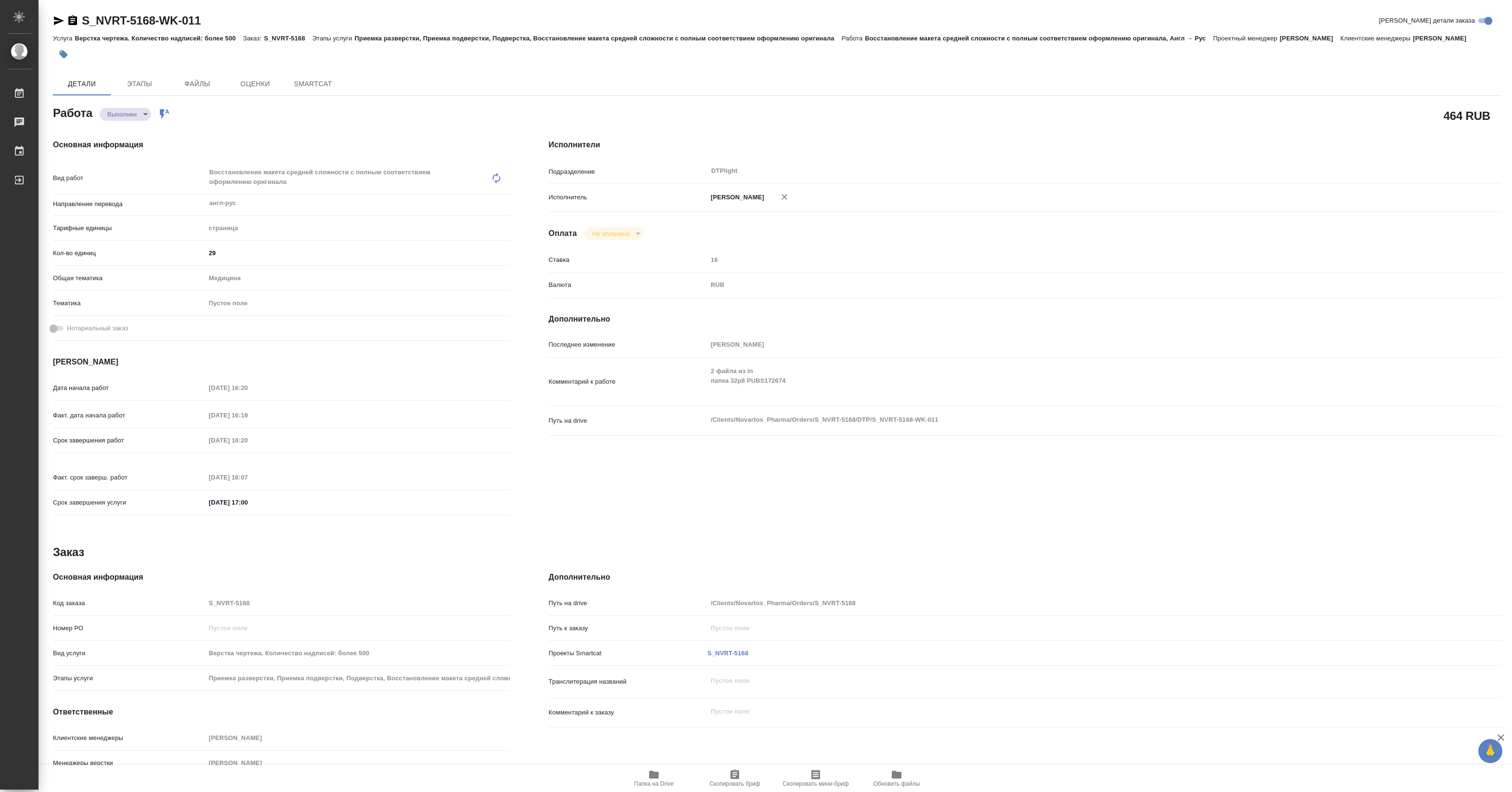
type textarea "x"
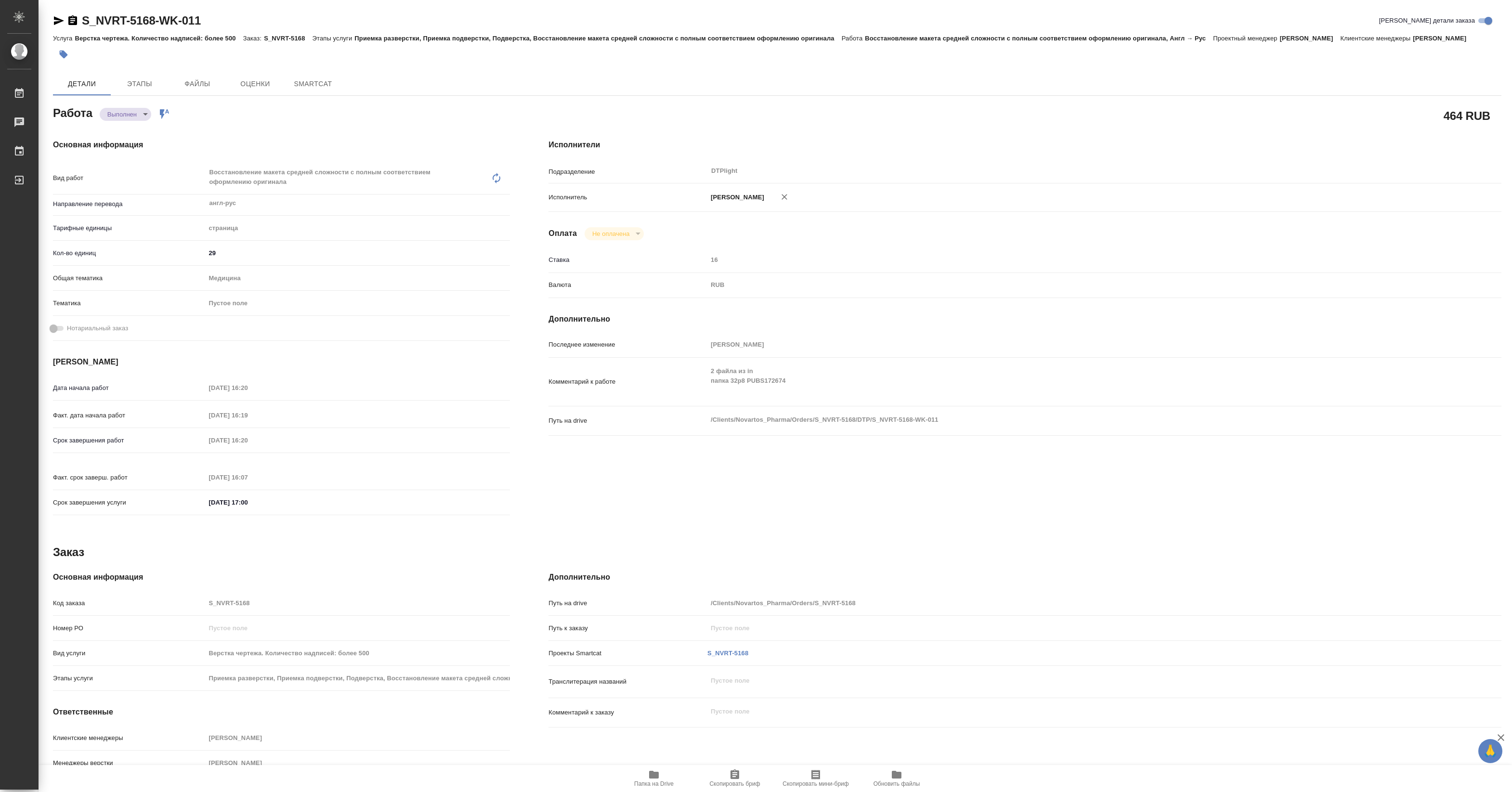
type textarea "x"
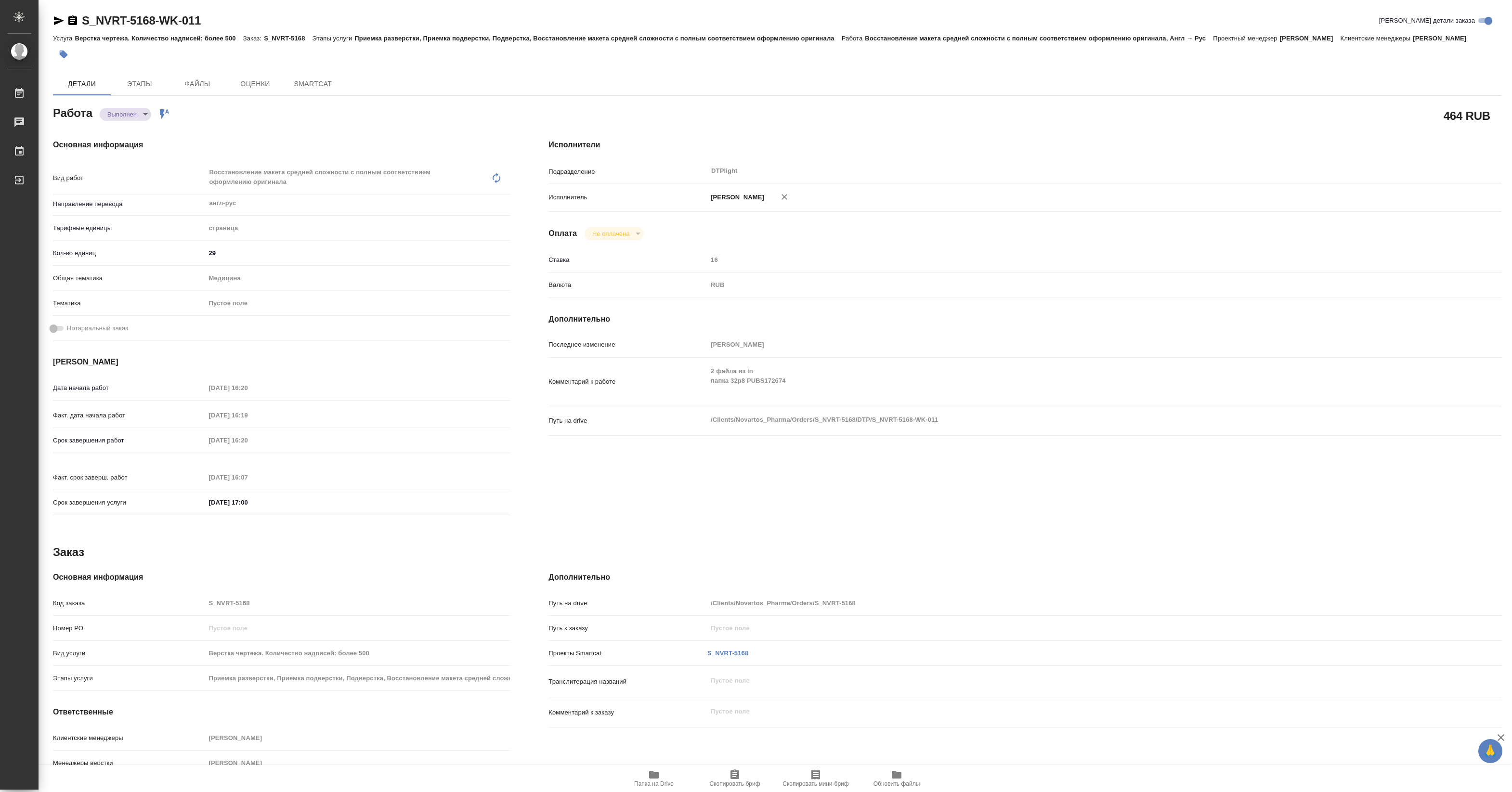
type textarea "x"
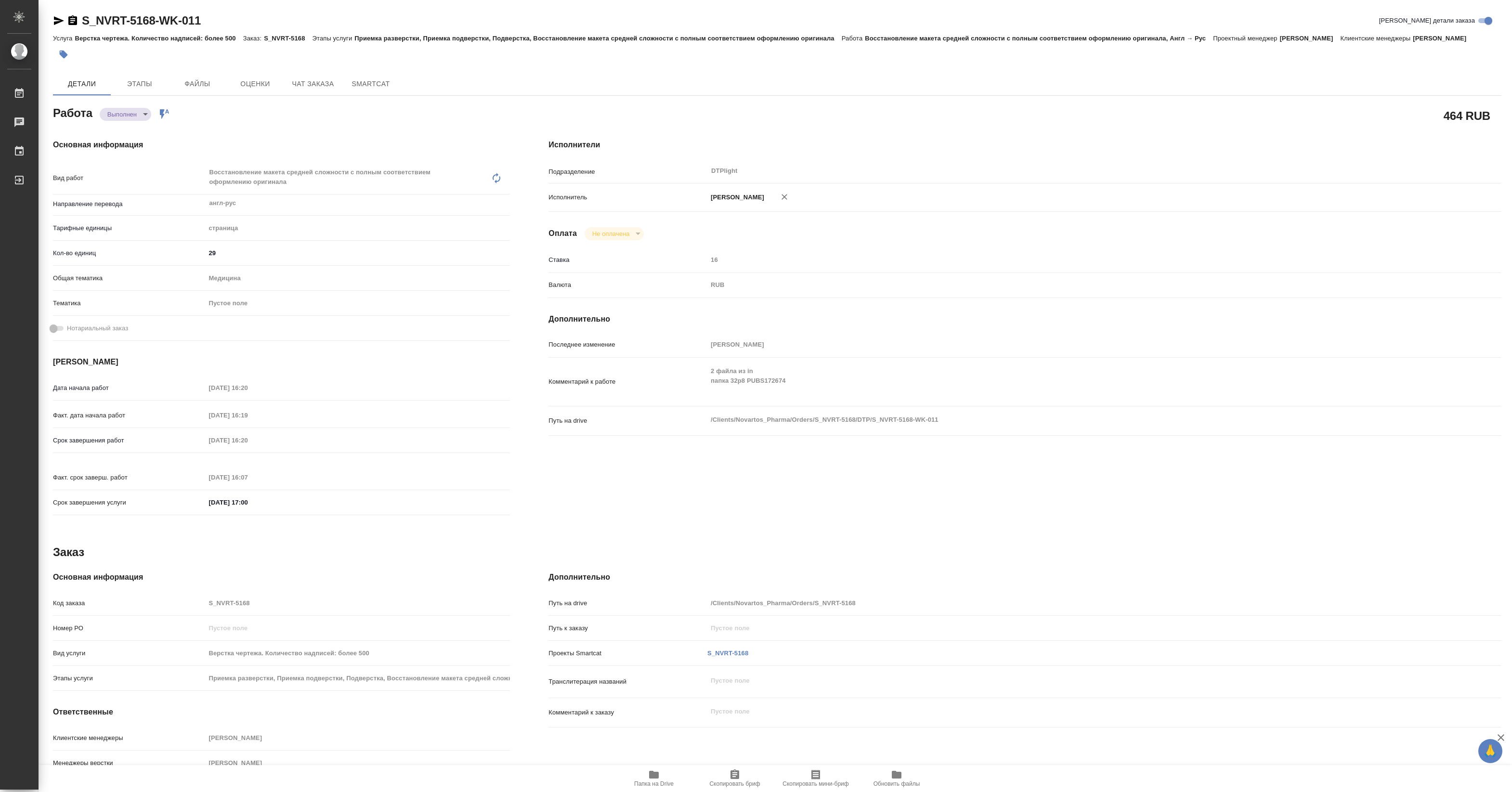
type textarea "x"
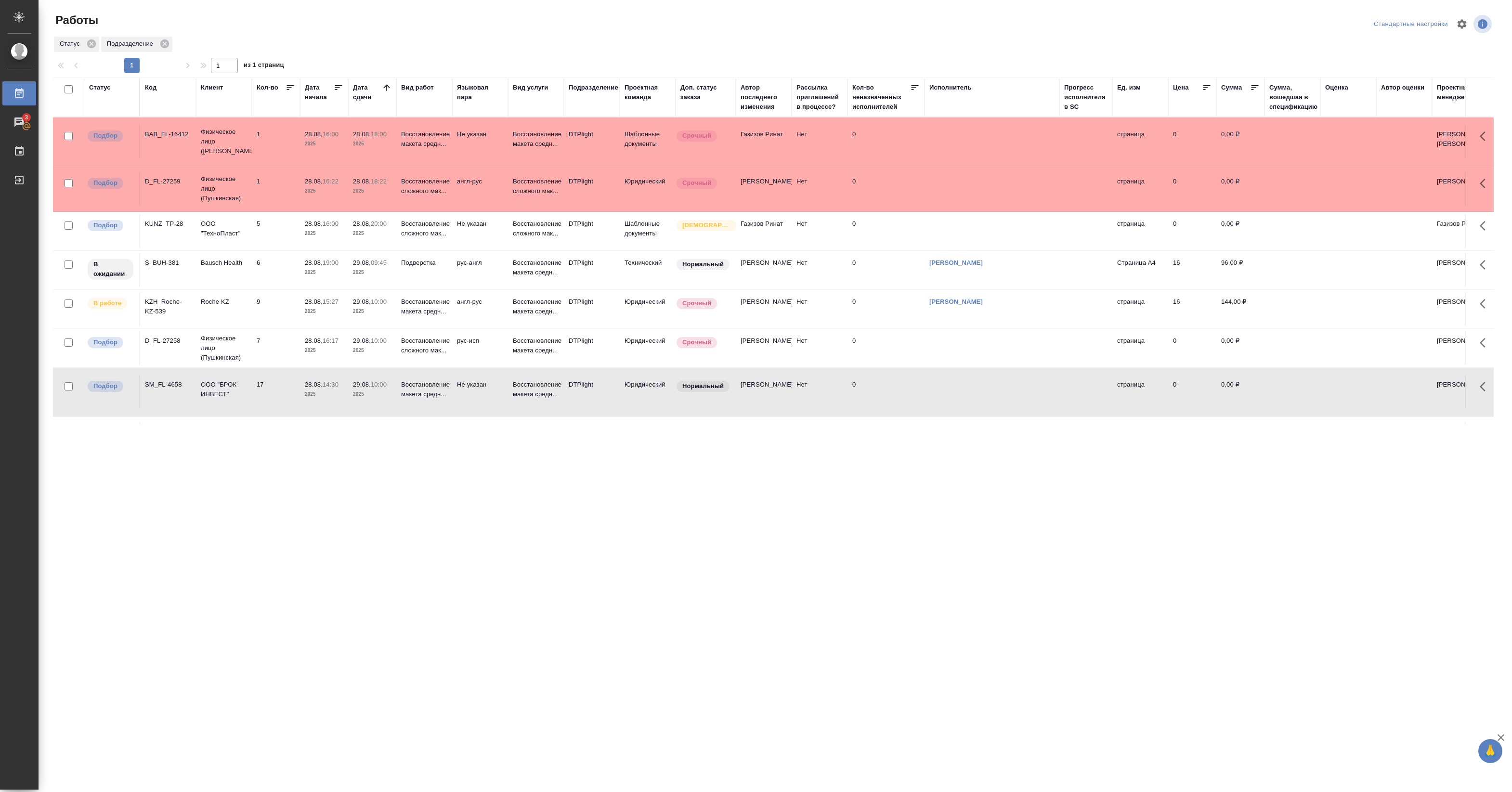
drag, startPoint x: 306, startPoint y: 22, endPoint x: 275, endPoint y: 337, distance: 316.5
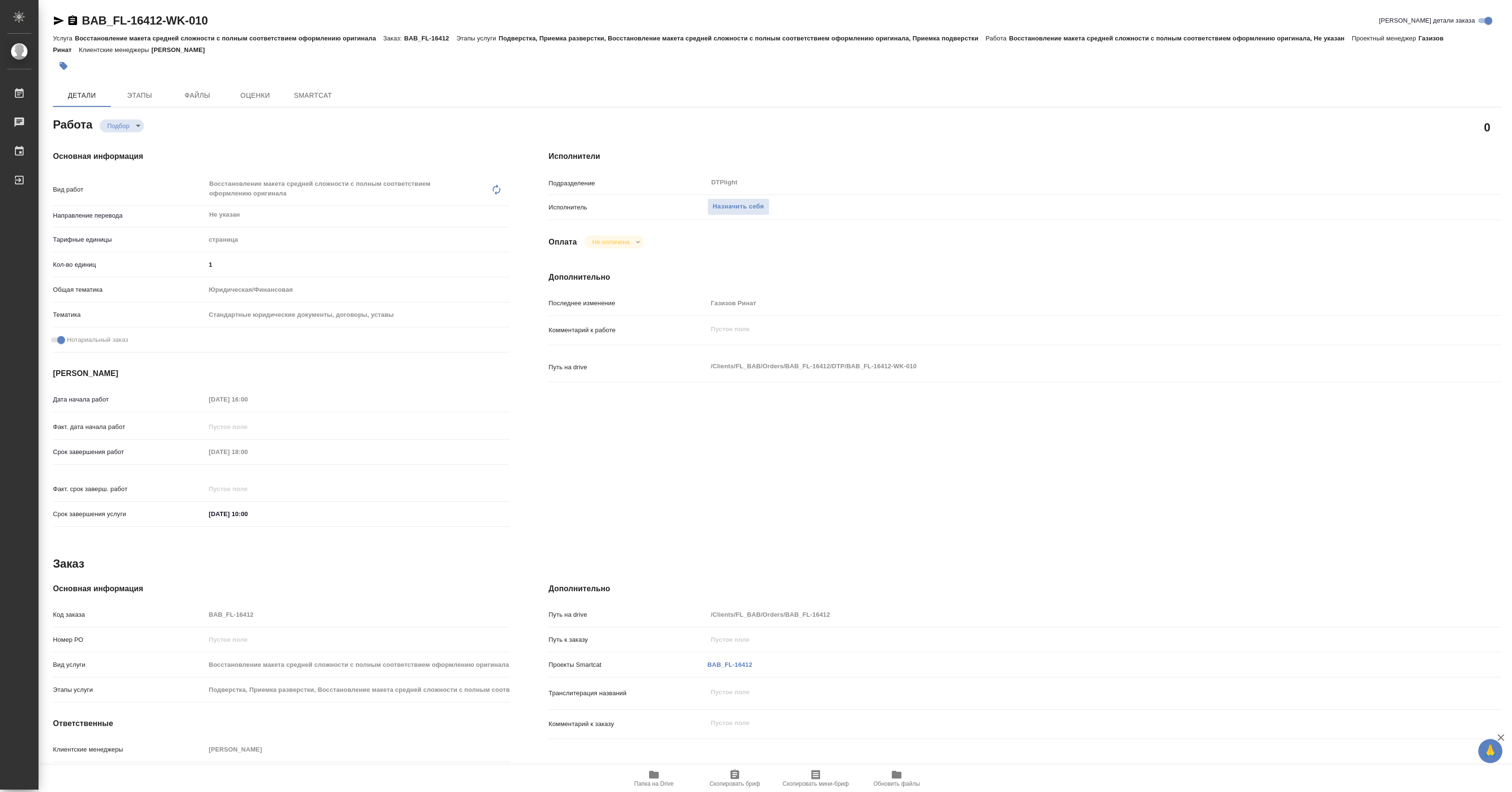
type textarea "x"
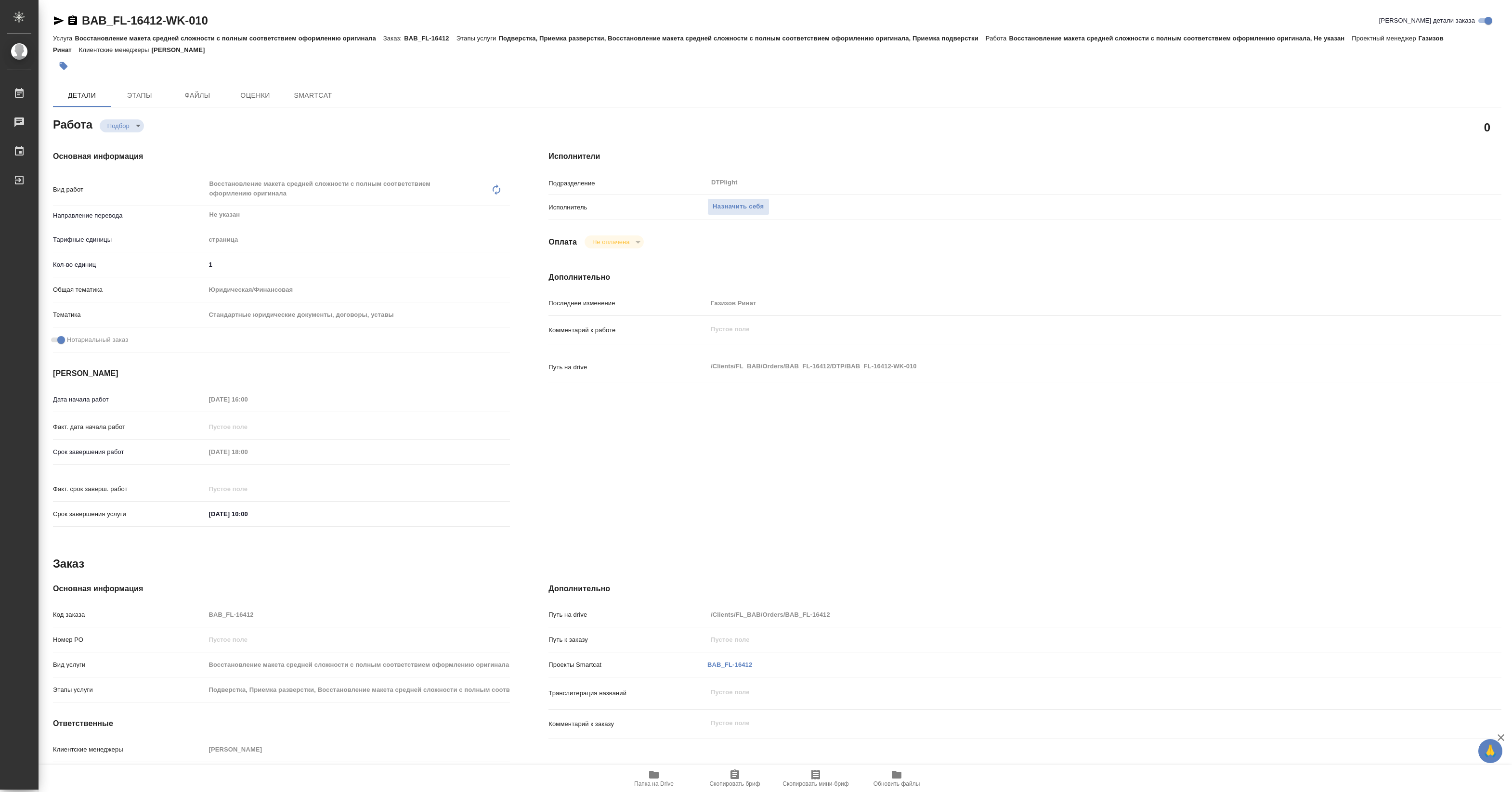
type textarea "x"
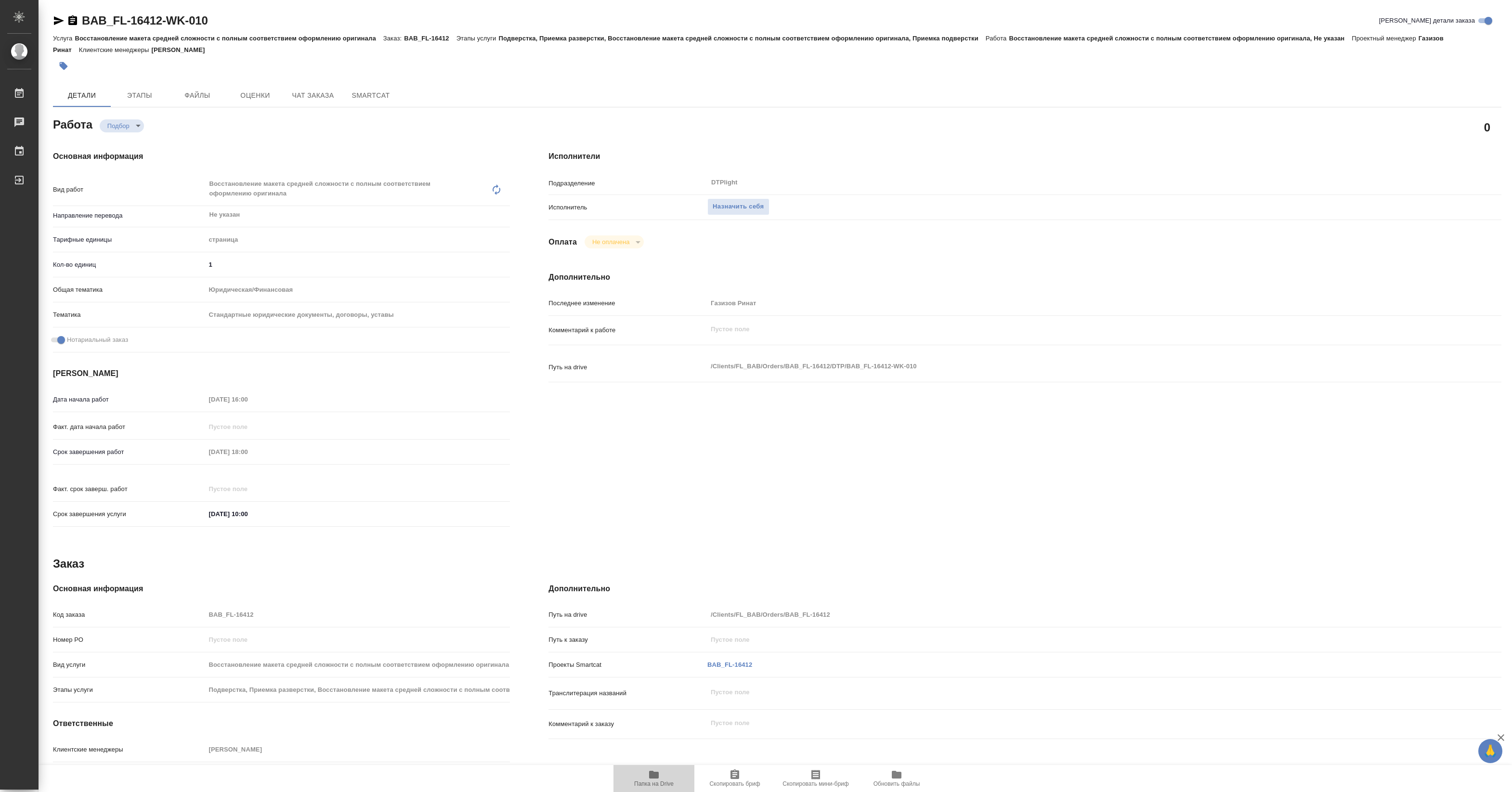
click at [650, 774] on icon "button" at bounding box center [654, 775] width 10 height 8
type textarea "x"
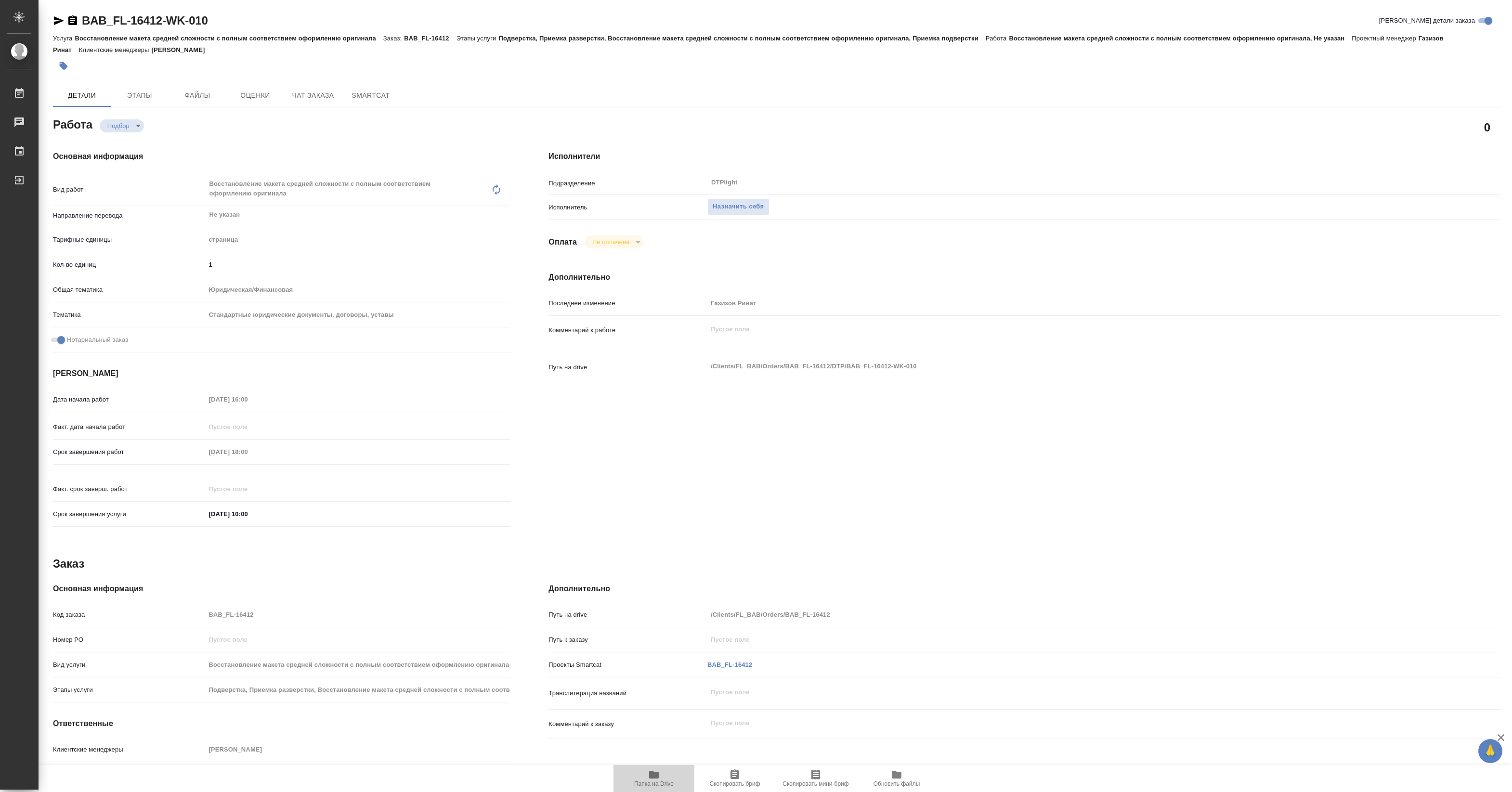
type textarea "x"
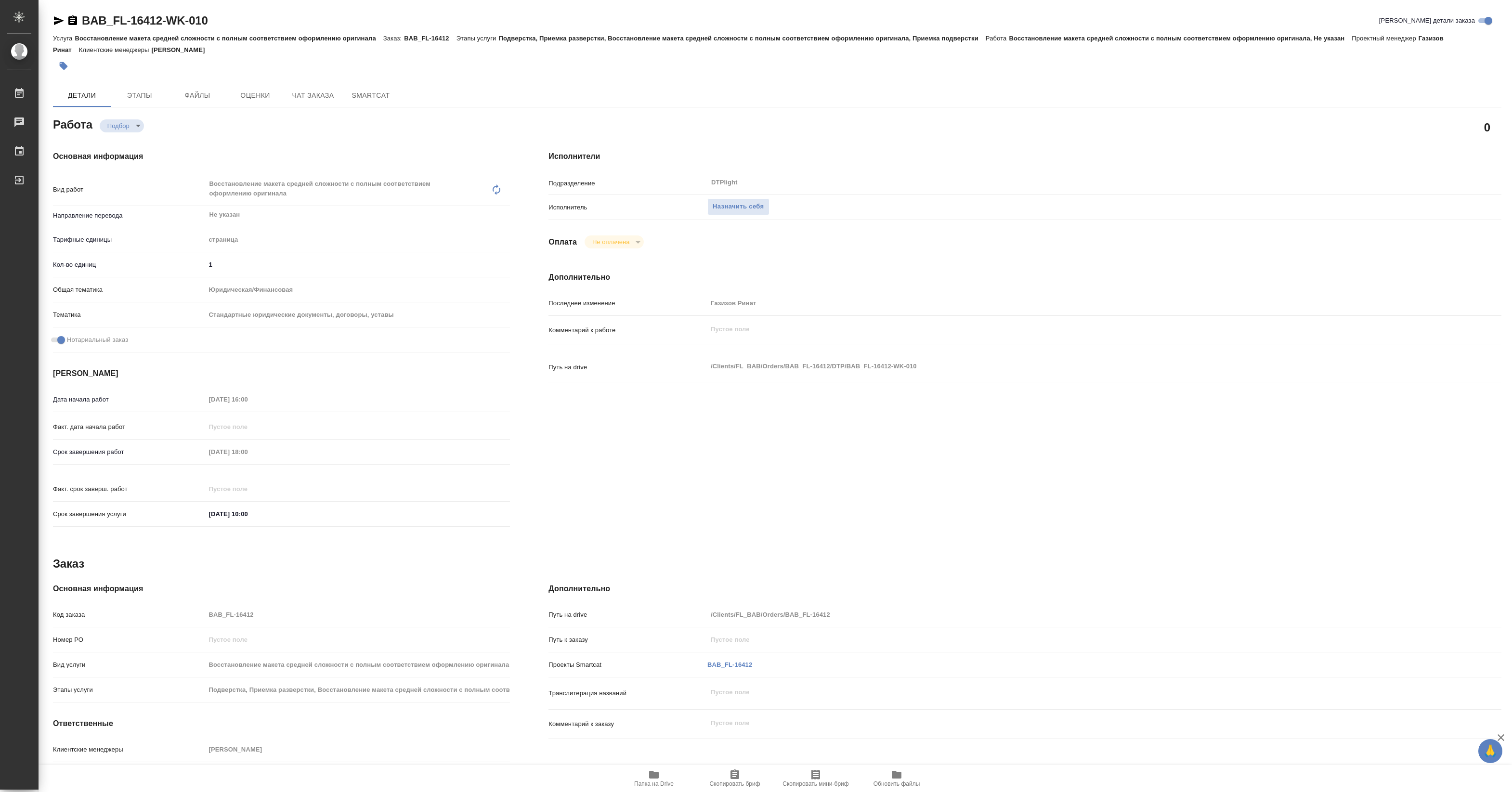
type textarea "x"
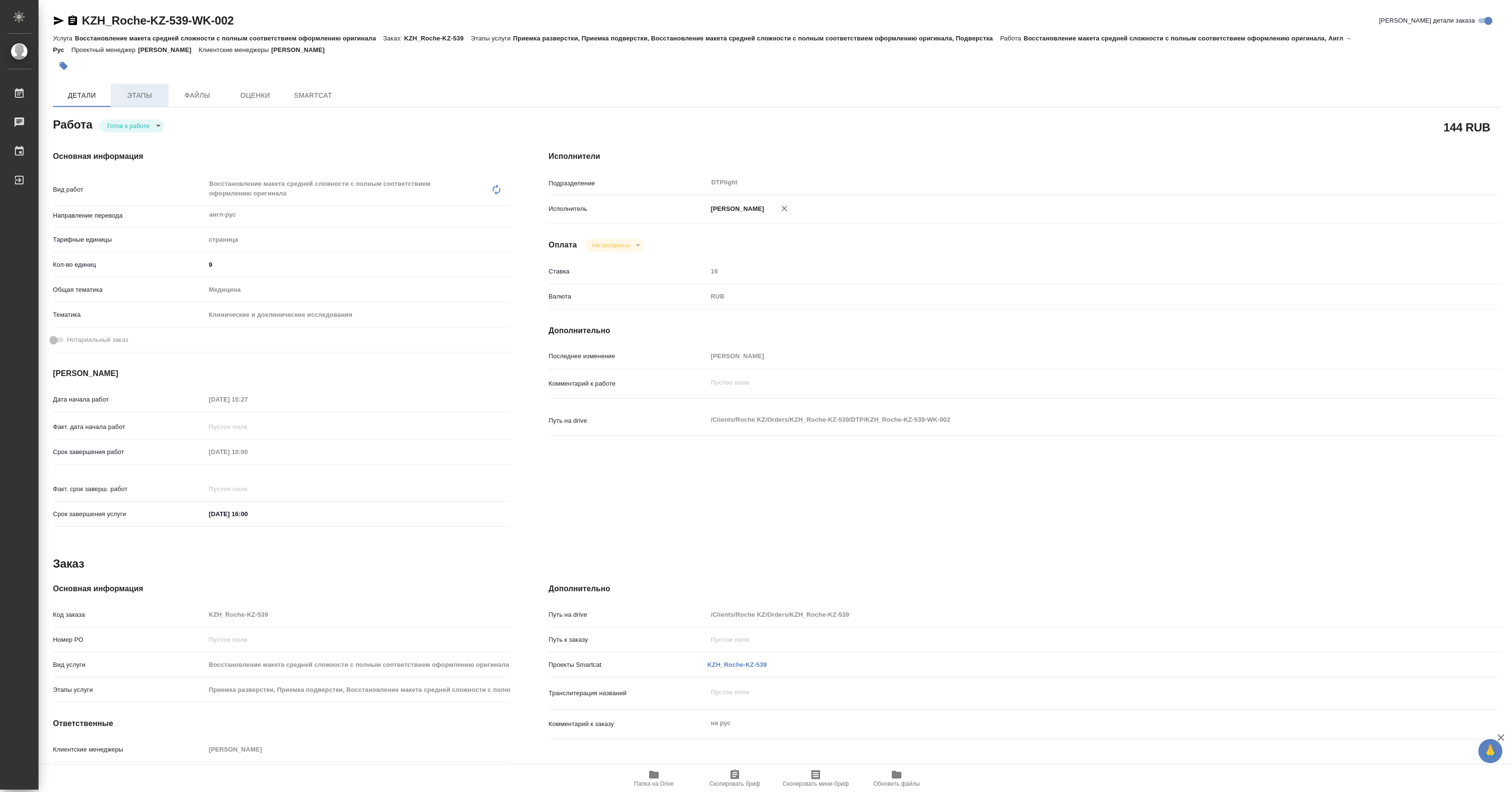
type textarea "x"
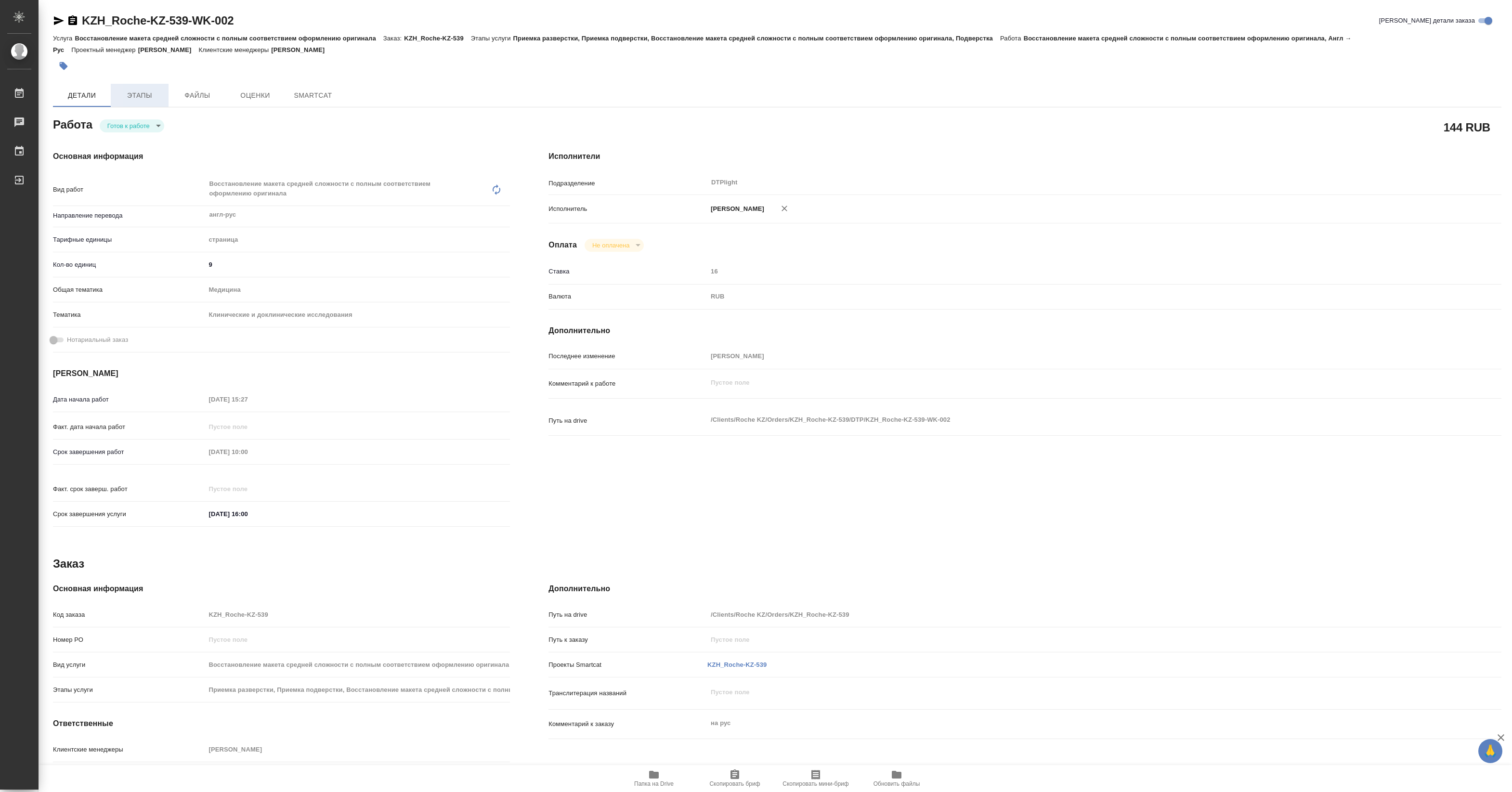
type textarea "x"
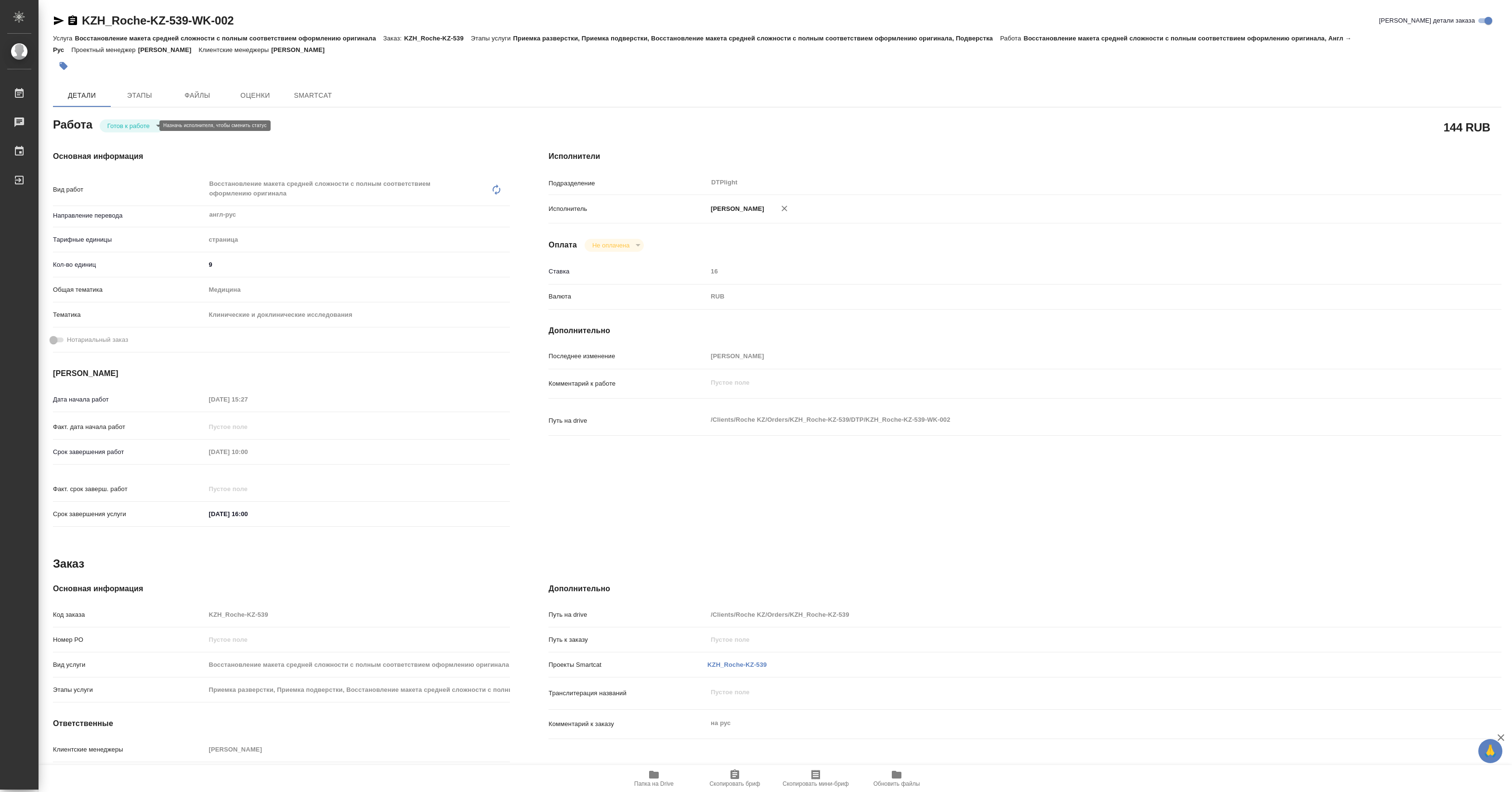
click at [151, 127] on body "🙏 .cls-1 fill:#fff; AWATERA [PERSON_NAME] Работы Чаты График Выйти KZH_Roche-KZ…" at bounding box center [756, 396] width 1512 height 792
type textarea "x"
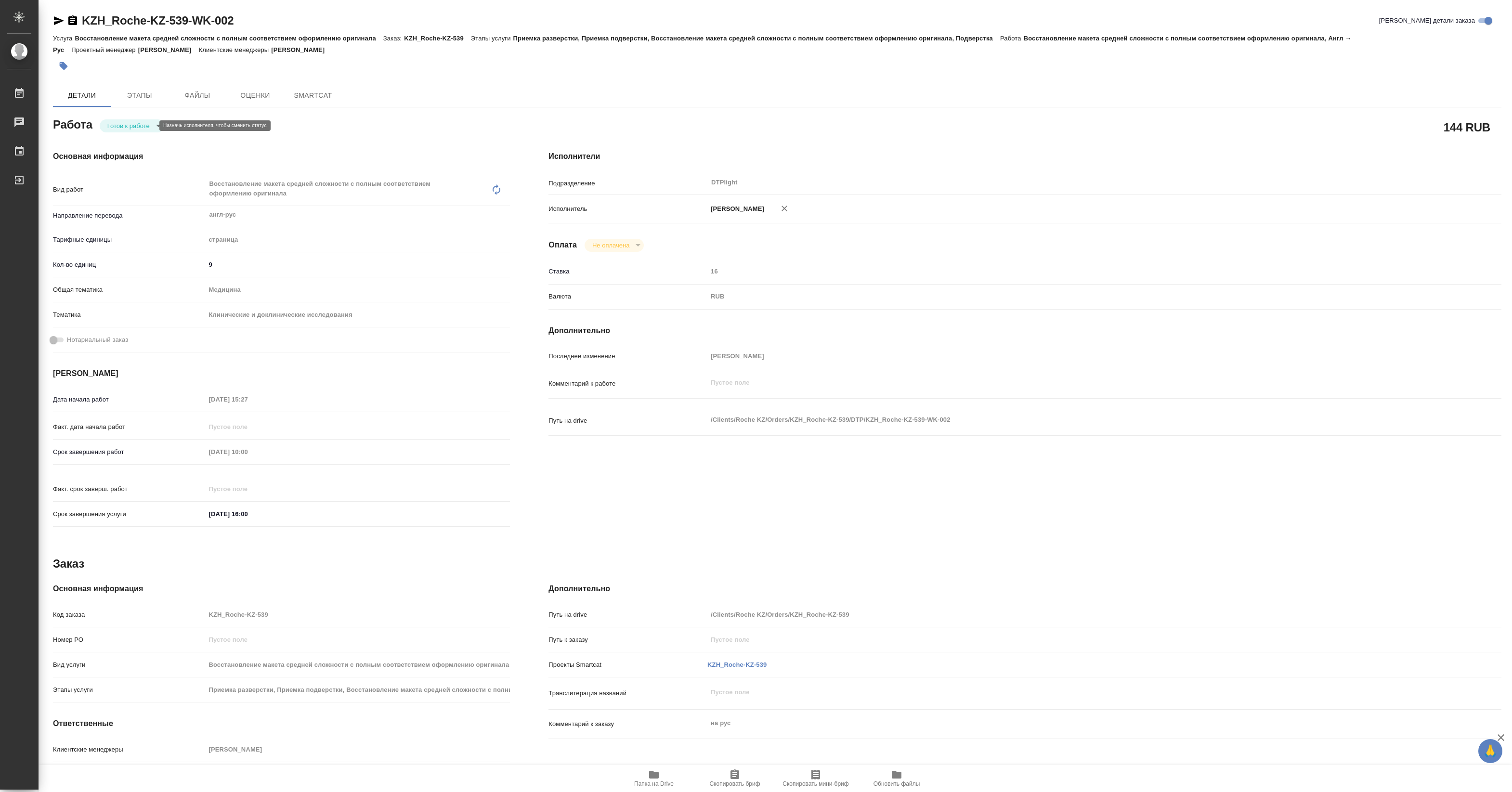
type textarea "x"
click at [149, 124] on li "В работе" at bounding box center [132, 125] width 65 height 16
type textarea "x"
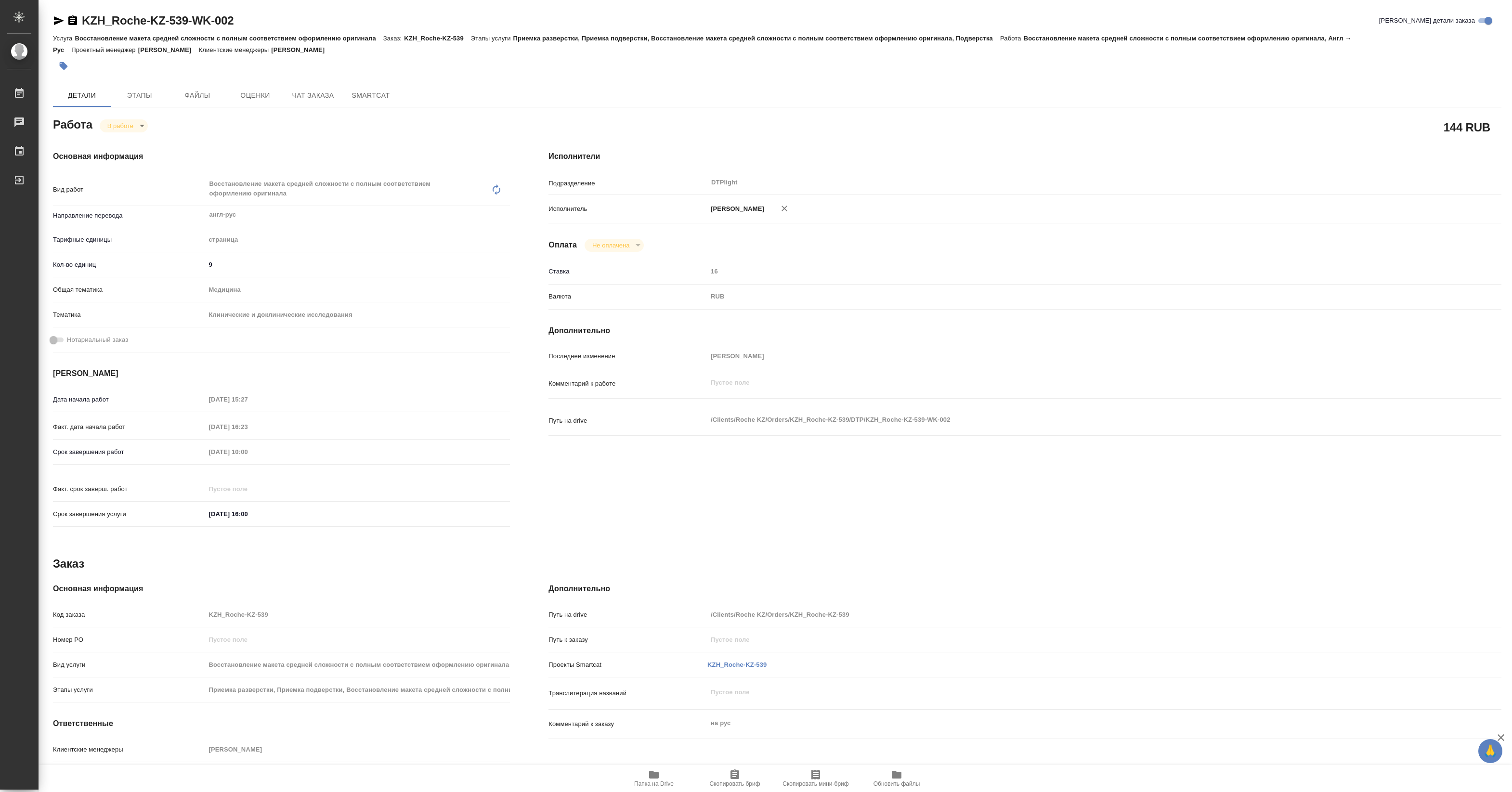
type textarea "x"
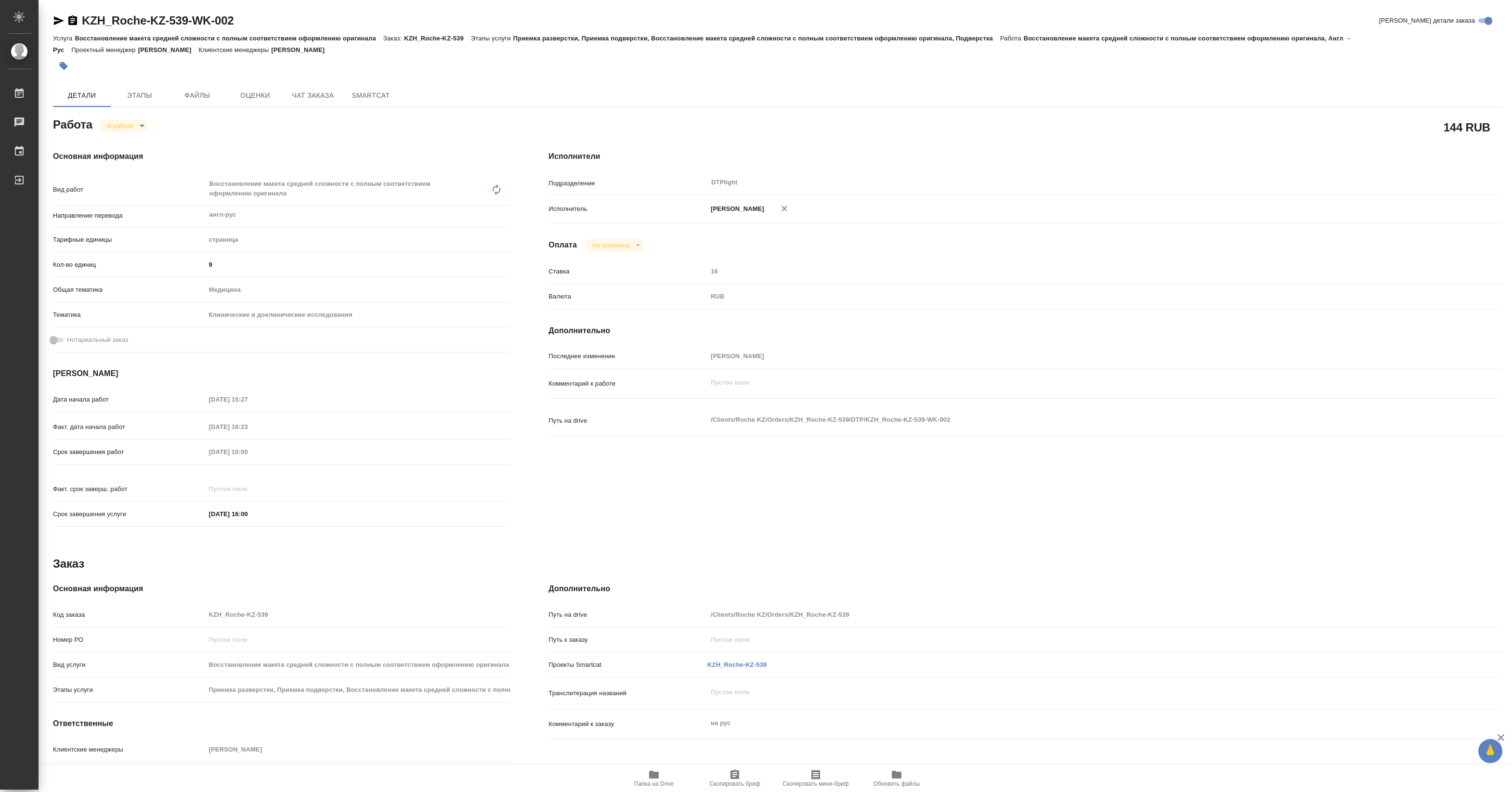
type textarea "x"
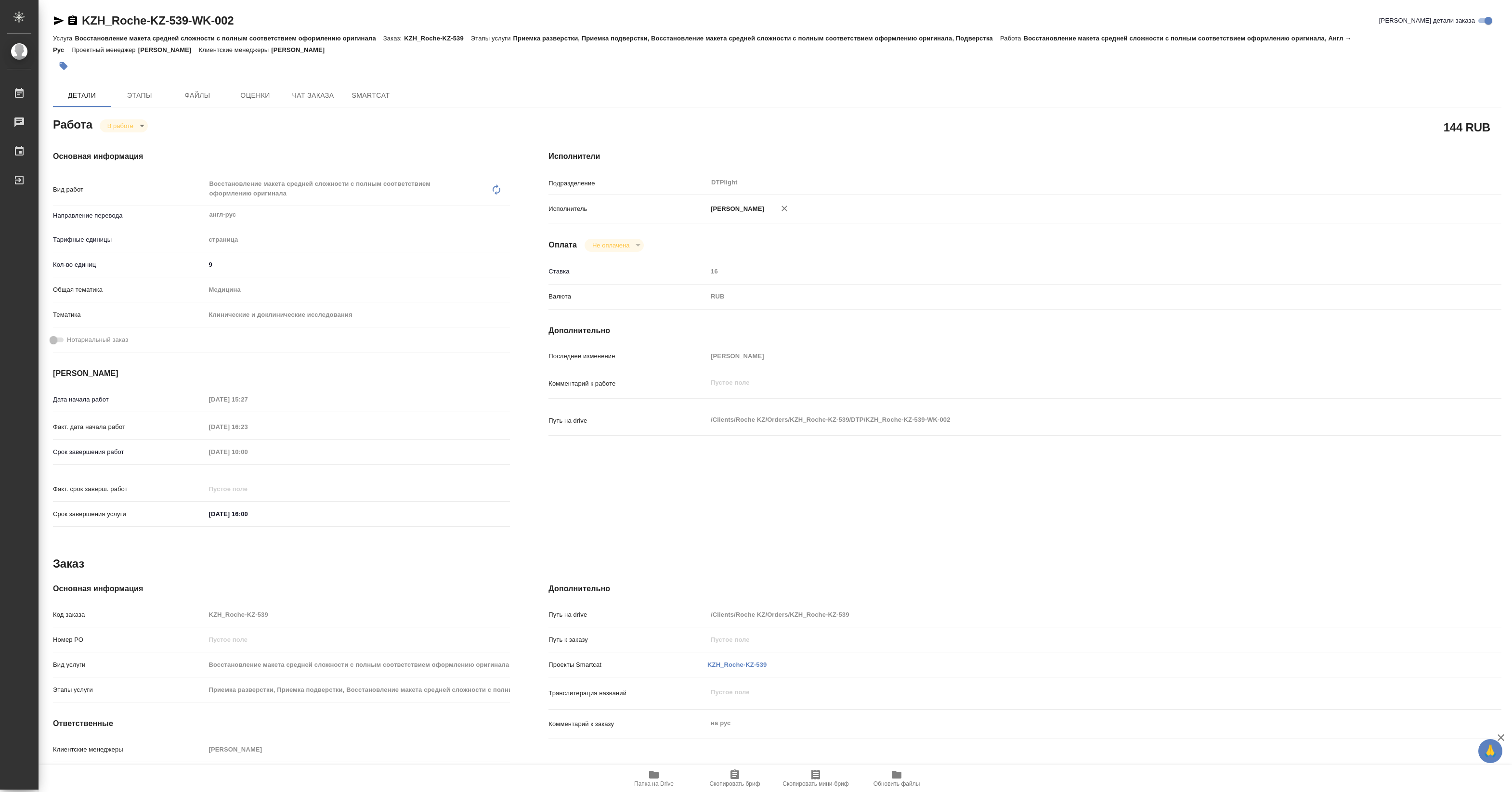
type textarea "x"
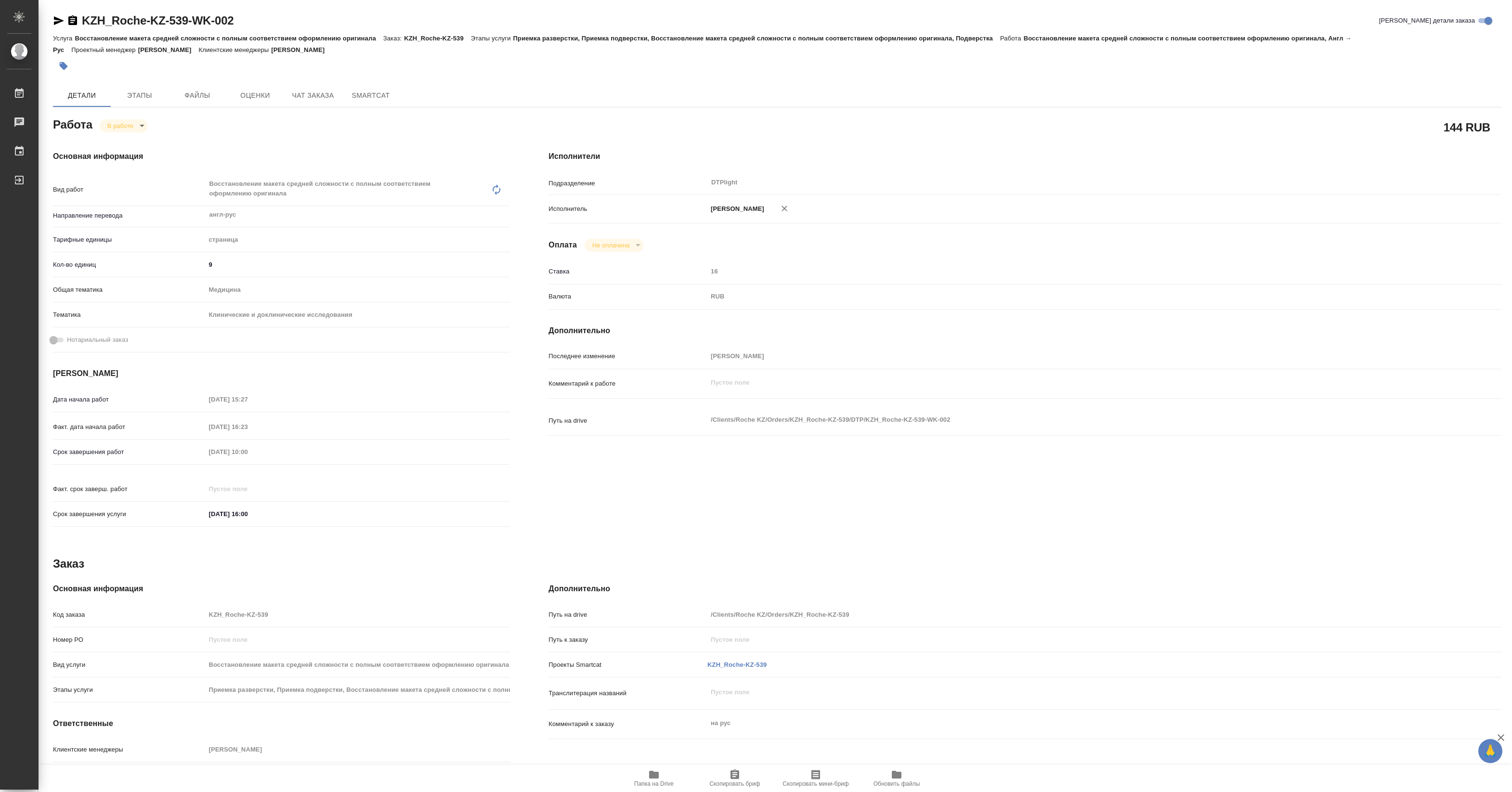
type textarea "x"
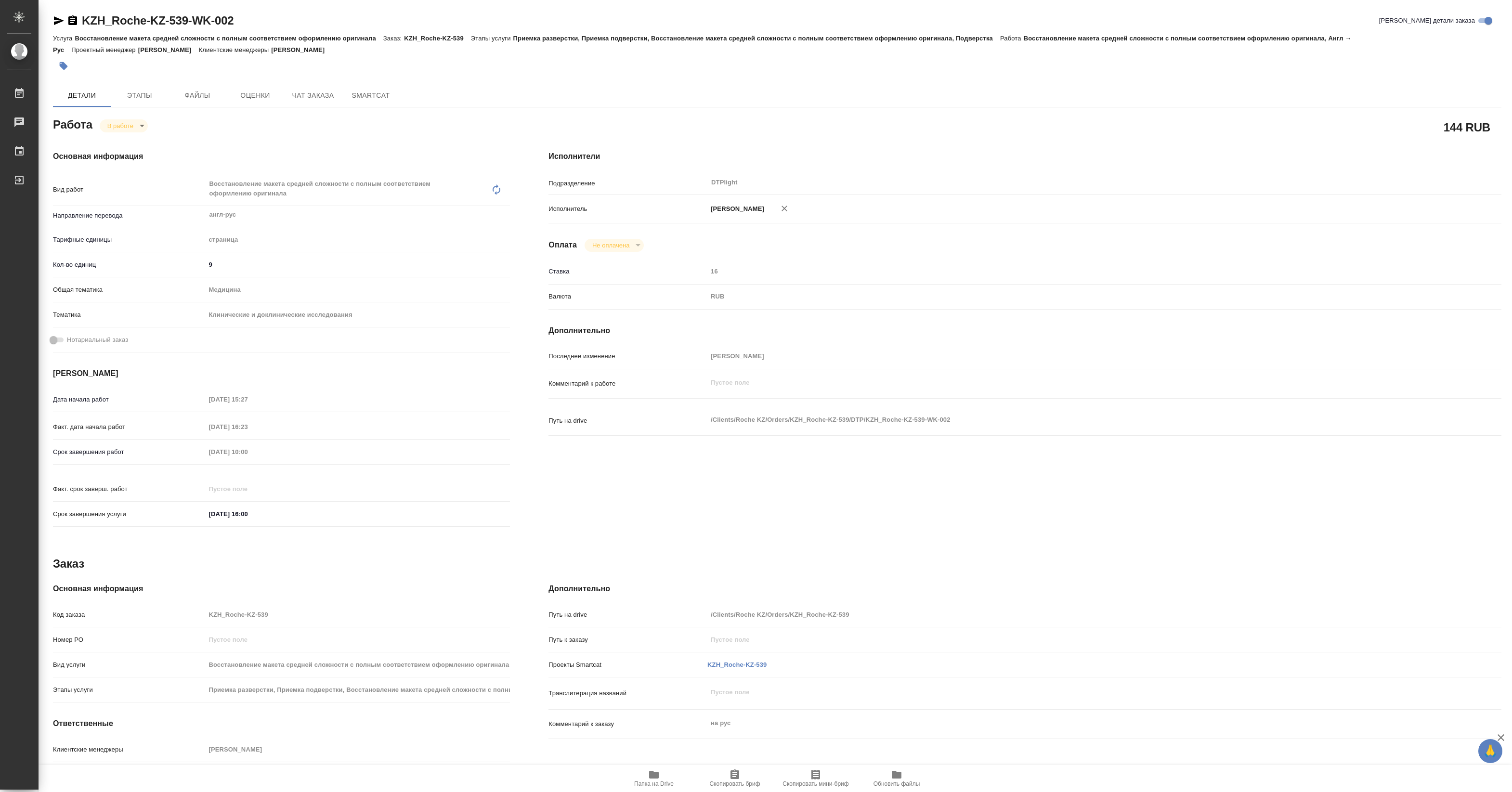
type textarea "x"
